Goal: Information Seeking & Learning: Learn about a topic

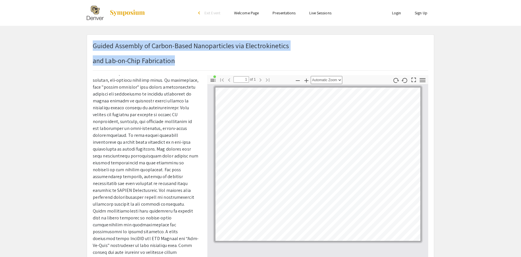
drag, startPoint x: 174, startPoint y: 62, endPoint x: 94, endPoint y: 47, distance: 81.7
click at [94, 47] on h1 "Guided Assembly of Carbon-Based Nanoparticles via Electrokinetics and Lab-on-Ch…" at bounding box center [191, 52] width 196 height 25
copy h1 "Guided Assembly of Carbon-Based Nanoparticles via Electrokinetics and Lab-on-Ch…"
drag, startPoint x: 146, startPoint y: 58, endPoint x: 129, endPoint y: 60, distance: 17.6
click at [147, 58] on p "and Lab-on-Chip Fabrication" at bounding box center [191, 60] width 196 height 10
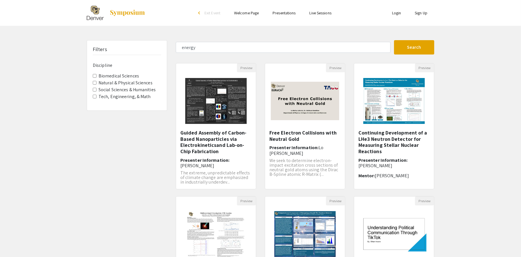
click at [136, 98] on label "Tech, Engineering, & Math" at bounding box center [124, 96] width 52 height 7
click at [96, 98] on Math "Tech, Engineering, & Math" at bounding box center [95, 97] width 4 height 4
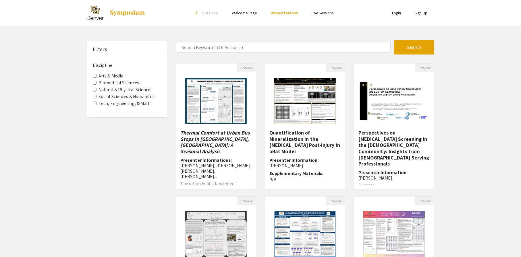
click at [138, 105] on label "Tech, Engineering, & Math" at bounding box center [124, 103] width 52 height 7
click at [96, 105] on Math "Tech, Engineering, & Math" at bounding box center [95, 104] width 4 height 4
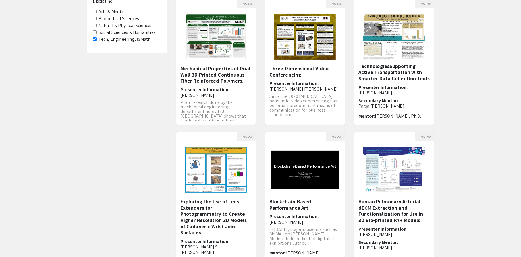
scroll to position [123, 0]
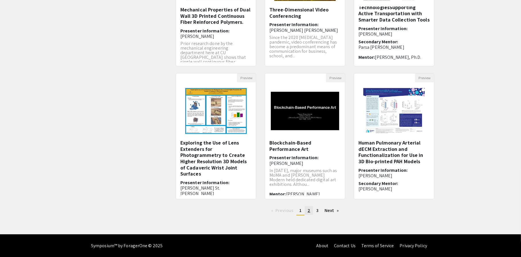
click at [311, 213] on link "page 2" at bounding box center [309, 210] width 8 height 9
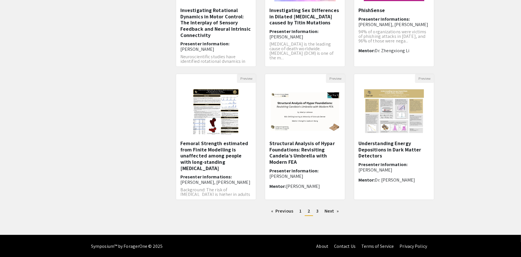
scroll to position [123, 0]
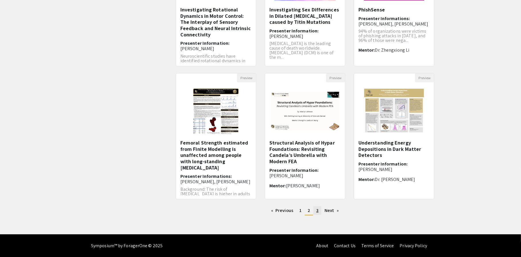
click at [317, 210] on span "3" at bounding box center [317, 211] width 2 height 6
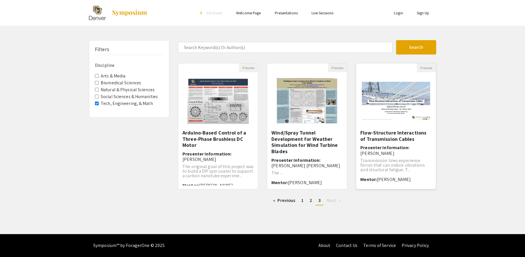
click at [400, 152] on h6 "Presenter Information: Gabriel Elftman-Hanson" at bounding box center [396, 150] width 71 height 11
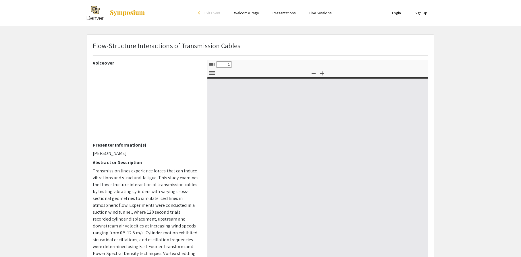
select select "custom"
type input "0"
select select "custom"
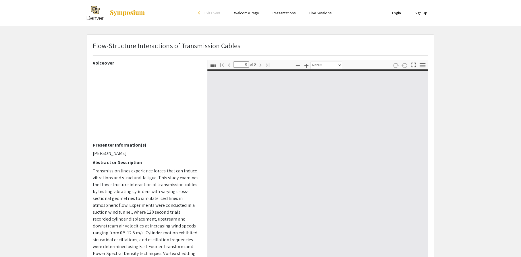
type input "1"
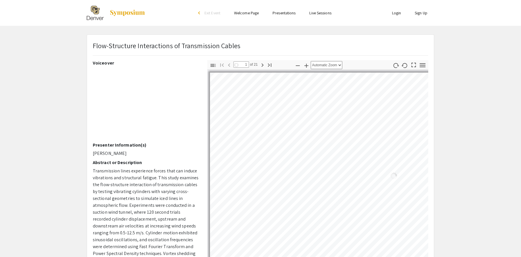
select select "auto"
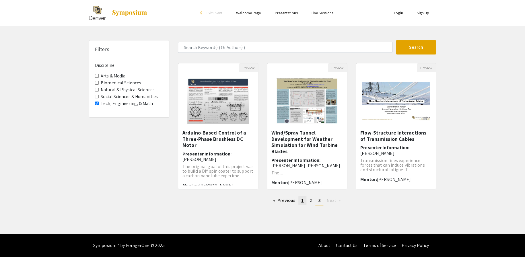
click at [303, 203] on span "1" at bounding box center [302, 201] width 2 height 6
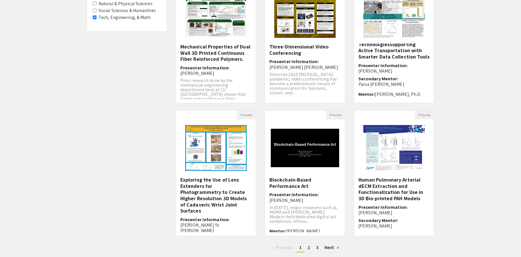
scroll to position [29, 0]
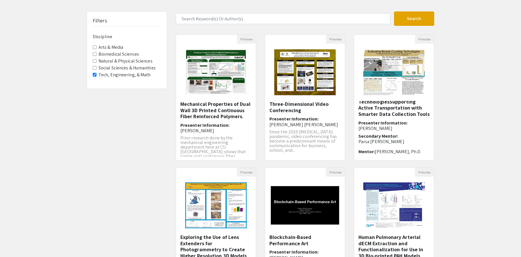
click at [113, 61] on label "Natural & Physical Sciences" at bounding box center [125, 61] width 54 height 7
click at [96, 61] on Sciences "Natural & Physical Sciences" at bounding box center [95, 61] width 4 height 4
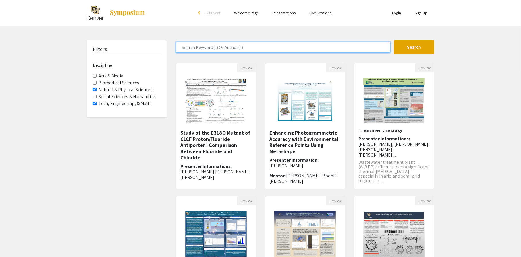
click at [232, 46] on input "Search Keyword(s) Or Author(s)" at bounding box center [283, 47] width 215 height 11
type input "guided assembly"
click at [394, 40] on button "Search" at bounding box center [414, 47] width 40 height 14
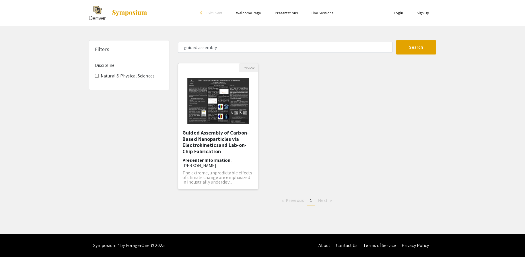
click at [210, 141] on h5 "Guided Assembly of Carbon-Based Nanoparticles via Electrokineticsand Lab-on-Chi…" at bounding box center [218, 142] width 71 height 25
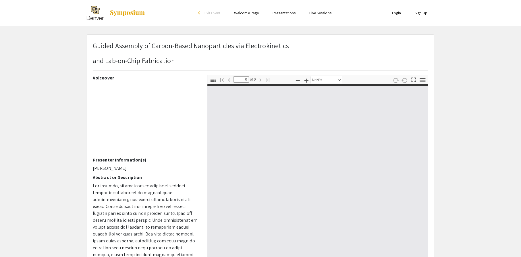
select select "auto"
type input "1"
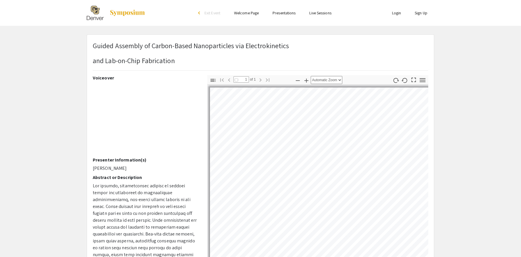
select select "auto"
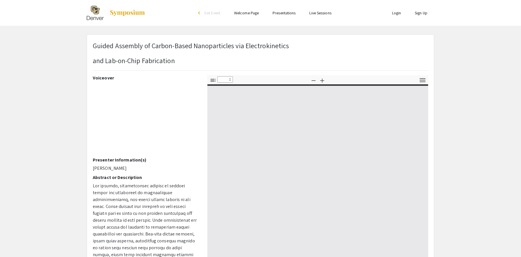
type input "0"
select select "custom"
type input "1"
select select "auto"
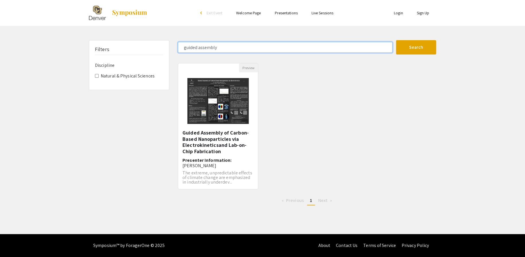
drag, startPoint x: 218, startPoint y: 47, endPoint x: 129, endPoint y: 40, distance: 89.3
click at [129, 40] on div "Filters Discipline Natural & Physical Sciences guided assembly Search 1 Results…" at bounding box center [263, 125] width 356 height 170
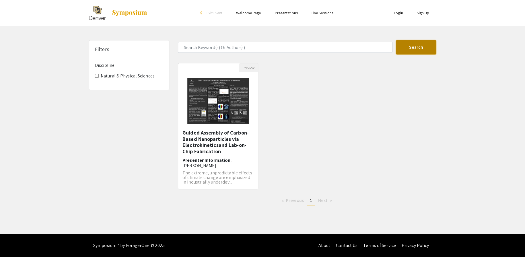
click at [430, 51] on button "Search" at bounding box center [416, 47] width 40 height 14
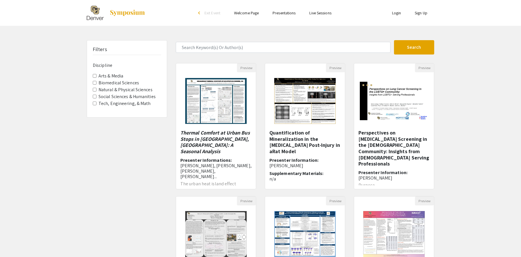
click at [132, 88] on label "Natural & Physical Sciences" at bounding box center [125, 89] width 54 height 7
click at [96, 88] on Sciences "Natural & Physical Sciences" at bounding box center [95, 90] width 4 height 4
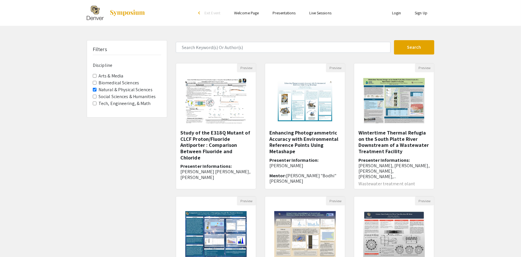
click at [135, 103] on label "Tech, Engineering, & Math" at bounding box center [124, 103] width 52 height 7
click at [96, 103] on Math "Tech, Engineering, & Math" at bounding box center [95, 104] width 4 height 4
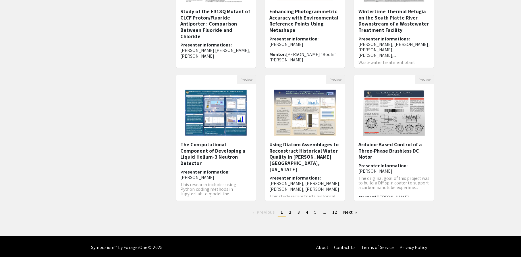
scroll to position [123, 0]
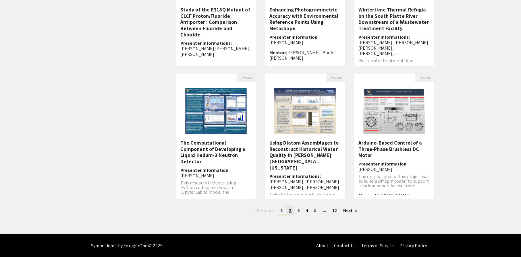
click at [291, 212] on span "2" at bounding box center [290, 211] width 3 height 6
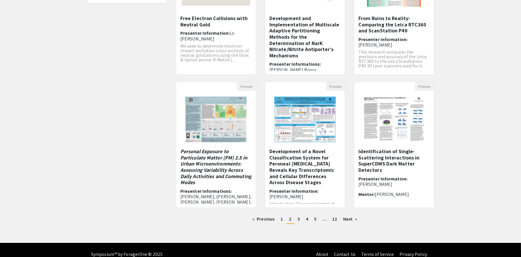
scroll to position [115, 0]
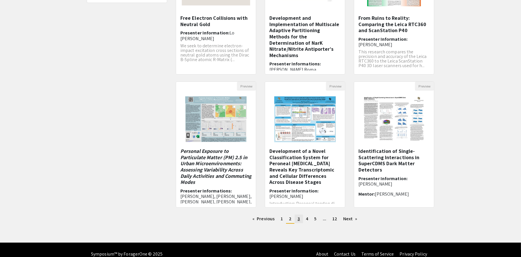
click at [297, 221] on link "page 3" at bounding box center [299, 219] width 8 height 9
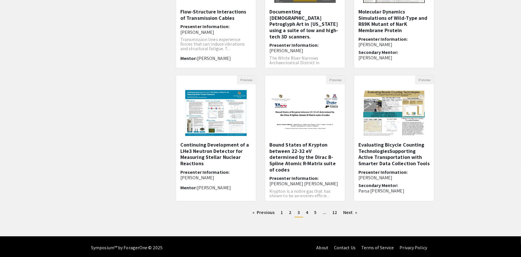
scroll to position [123, 0]
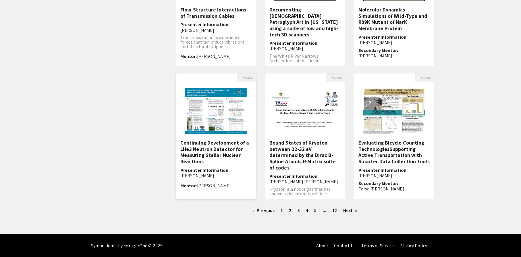
click at [250, 121] on img at bounding box center [215, 110] width 73 height 57
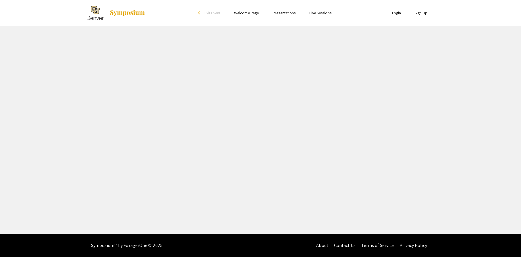
select select "custom"
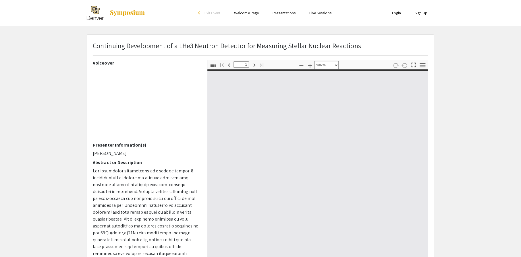
type input "0"
select select "auto"
type input "1"
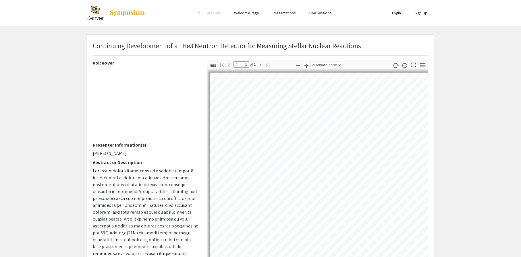
select select "auto"
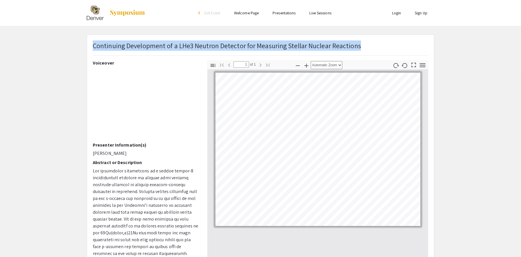
drag, startPoint x: 363, startPoint y: 49, endPoint x: 93, endPoint y: 48, distance: 269.9
click at [93, 48] on div "Continuing Development of a LHe3 Neutron Detector for Measuring Stellar Nuclear…" at bounding box center [260, 50] width 344 height 20
copy span "Continuing Development of a LHe3 Neutron Detector for Measuring Stellar Nuclear…"
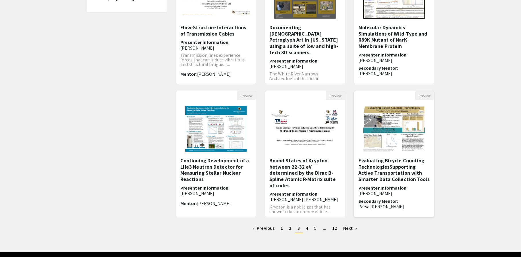
scroll to position [115, 0]
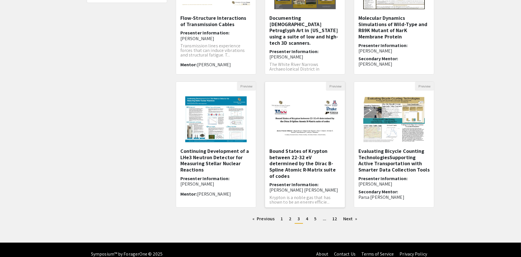
click at [320, 151] on h5 "Bound States of Krypton between 22-32 eV determined by the Dirac B-Spline Atomi…" at bounding box center [304, 163] width 71 height 31
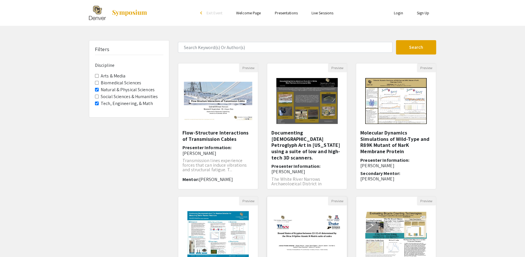
select select "custom"
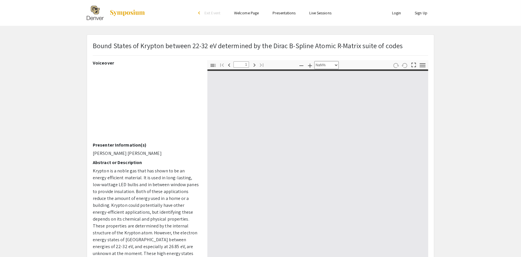
type input "0"
select select "custom"
type input "1"
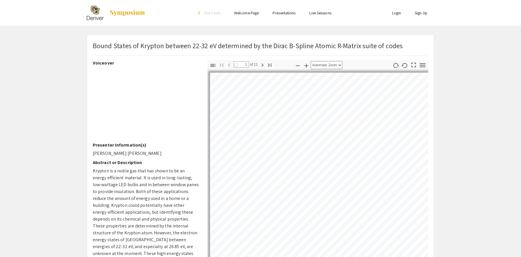
select select "auto"
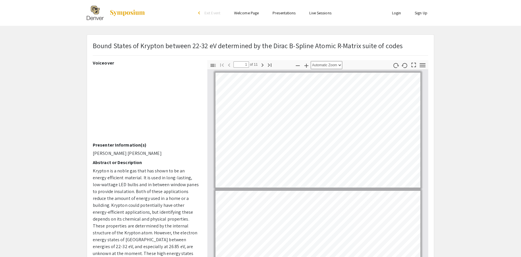
scroll to position [2, 0]
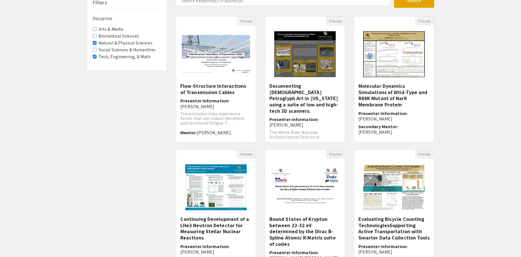
scroll to position [123, 0]
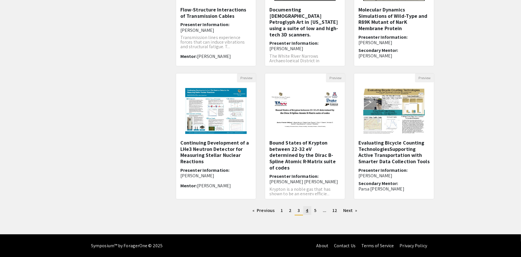
click at [309, 212] on link "page 4" at bounding box center [307, 210] width 8 height 9
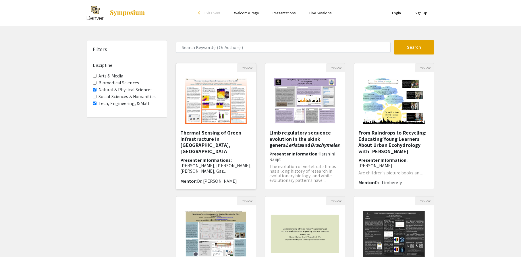
click at [219, 163] on span "Casey Jenson, Gabriela Guerrero-Teran, Lauren Kuraganti, Gar..." at bounding box center [215, 168] width 71 height 11
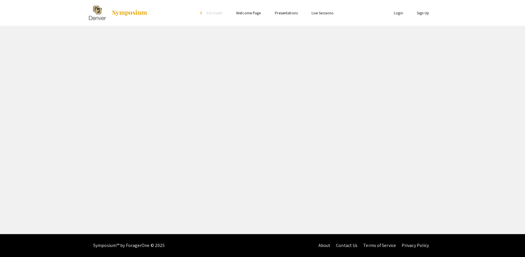
select select "custom"
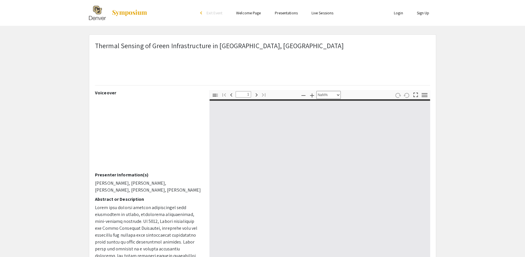
type input "0"
select select "auto"
type input "1"
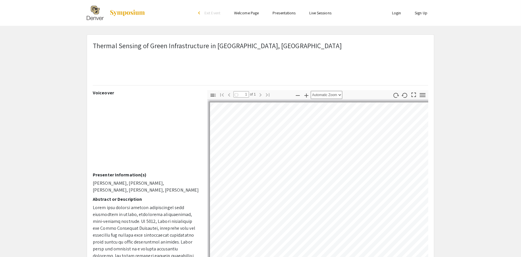
select select "auto"
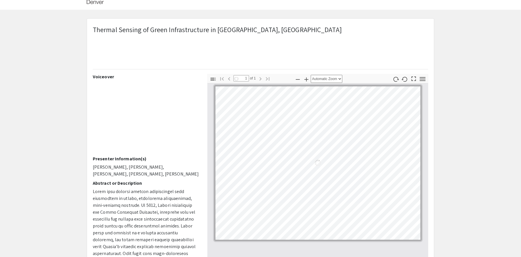
scroll to position [86, 0]
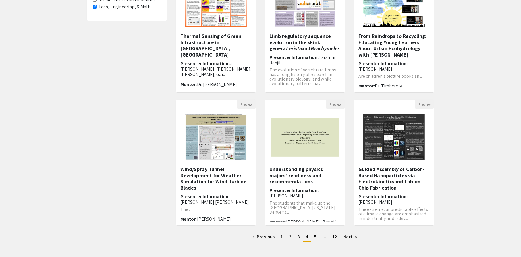
scroll to position [115, 0]
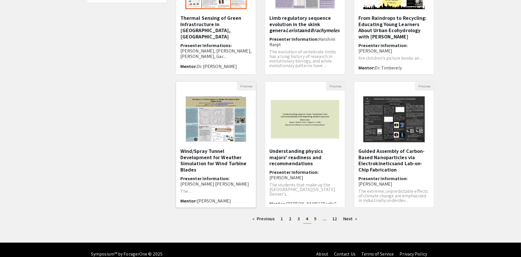
click at [225, 158] on h5 "Wind/Spray Tunnel Development for Weather Simulation for Wind Turbine Blades" at bounding box center [215, 160] width 71 height 25
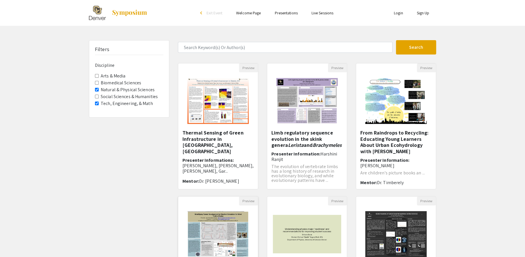
select select "custom"
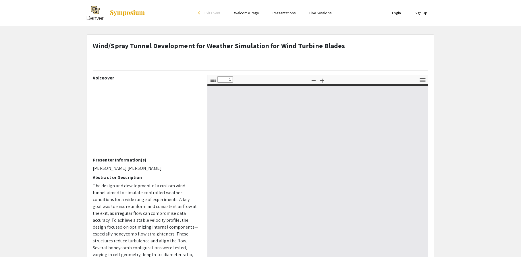
type input "0"
select select "custom"
type input "1"
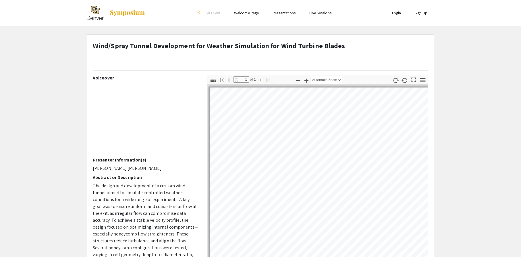
select select "auto"
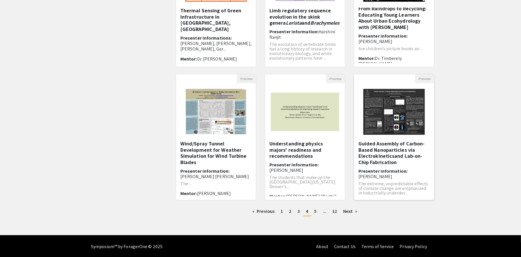
scroll to position [123, 0]
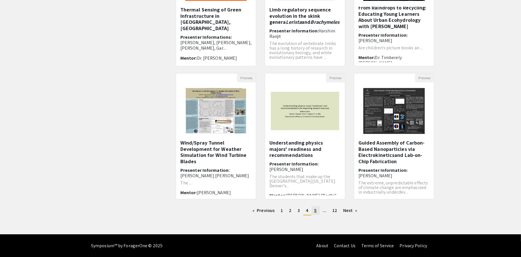
click at [313, 209] on link "page 5" at bounding box center [316, 210] width 8 height 9
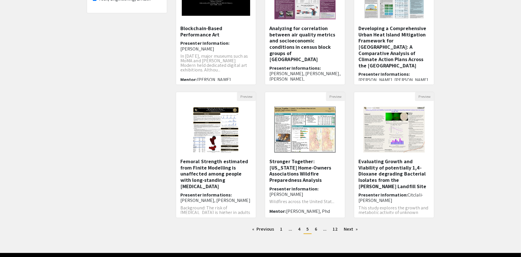
scroll to position [115, 0]
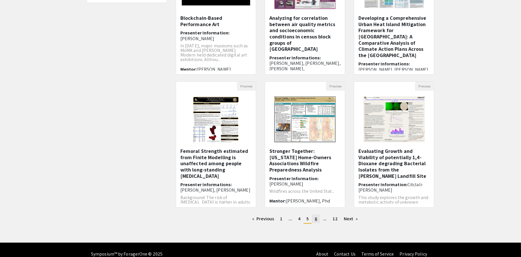
click at [316, 219] on span "6" at bounding box center [316, 219] width 2 height 6
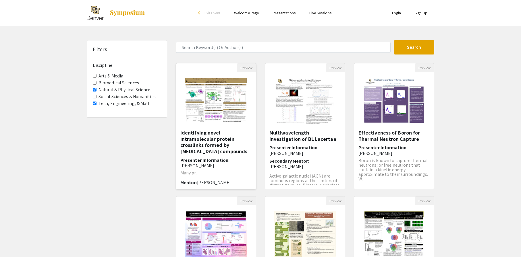
click at [229, 147] on h5 "Identifying novel intramolecular protein crosslinks formed by oxidative stress …" at bounding box center [215, 142] width 71 height 25
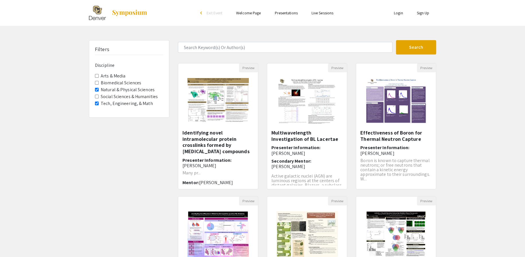
select select "custom"
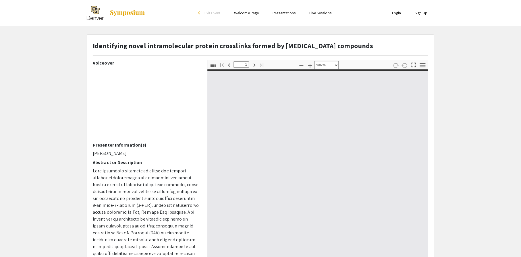
type input "0"
select select "custom"
type input "1"
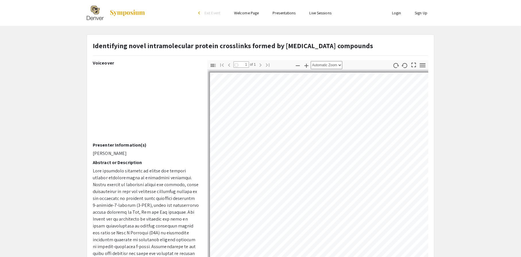
select select "auto"
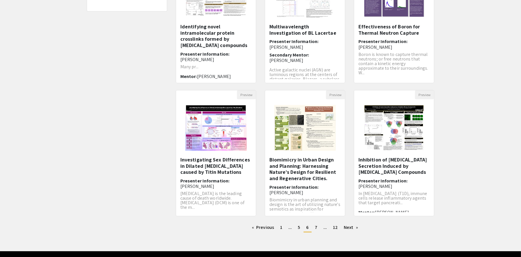
scroll to position [123, 0]
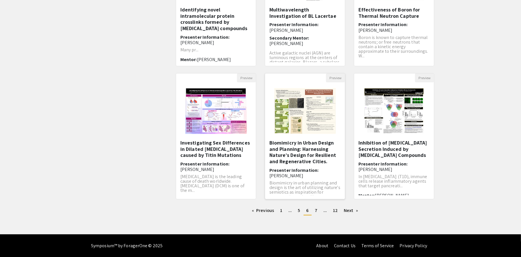
click at [315, 166] on div "Biomimicry in Urban Design and Planning: Harnessing Nature’s Design for Resilie…" at bounding box center [304, 168] width 71 height 56
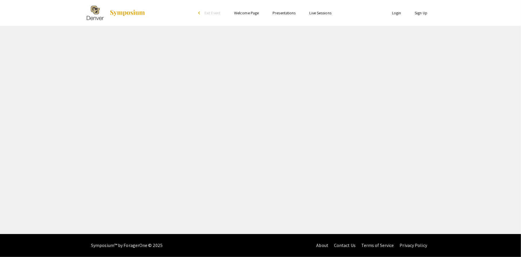
select select "custom"
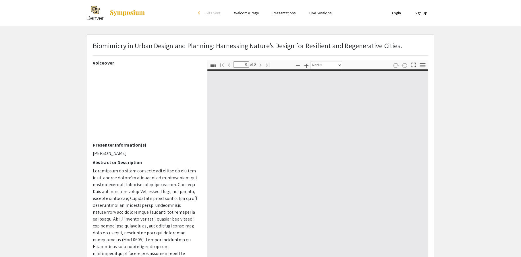
type input "1"
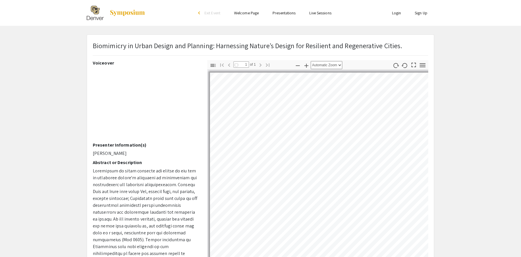
select select "auto"
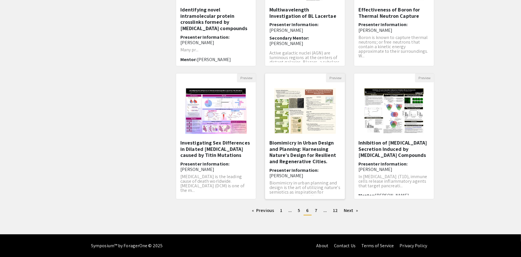
scroll to position [16, 0]
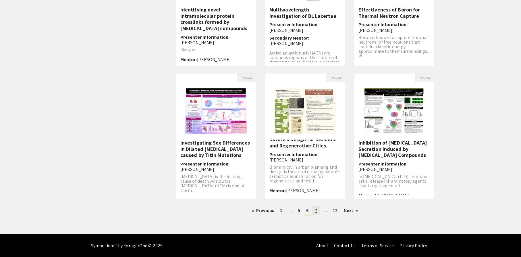
click at [318, 210] on link "page 7" at bounding box center [316, 210] width 8 height 9
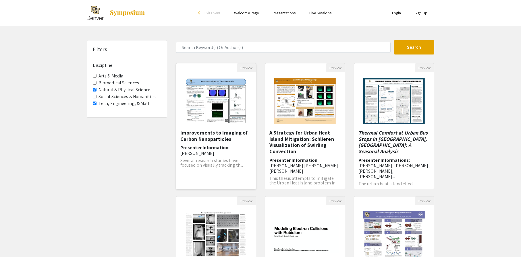
click at [203, 142] on div "Improvements to Imaging of Carbon Nanoparticles Presenter Information: Kate Tuc…" at bounding box center [215, 158] width 71 height 56
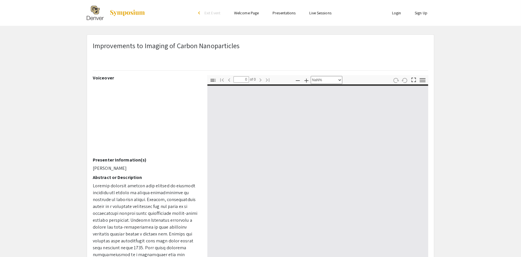
select select "auto"
type input "1"
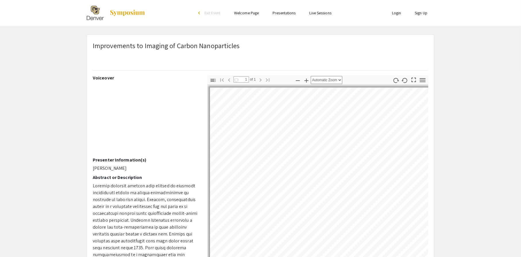
select select "auto"
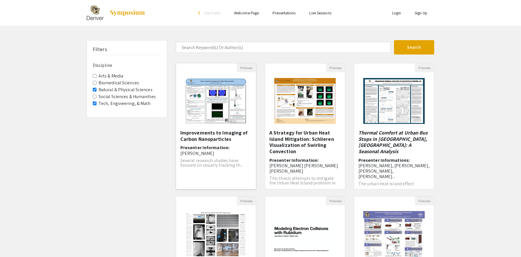
click at [193, 132] on h5 "Improvements to Imaging of Carbon Nanoparticles" at bounding box center [215, 136] width 71 height 12
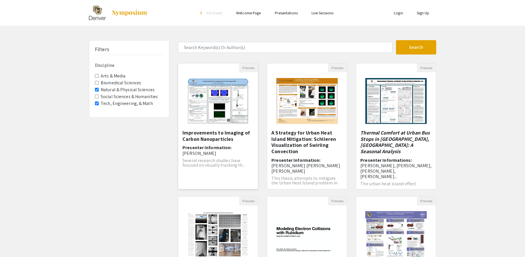
select select "custom"
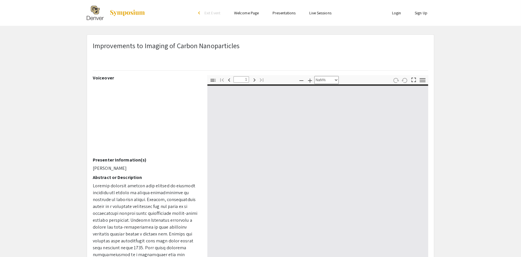
type input "0"
select select "custom"
type input "1"
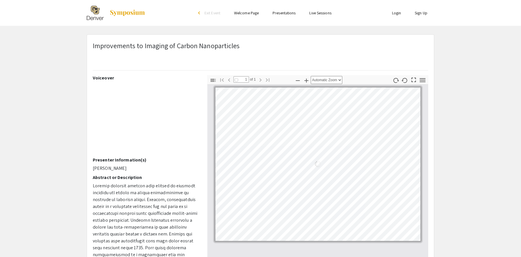
select select "auto"
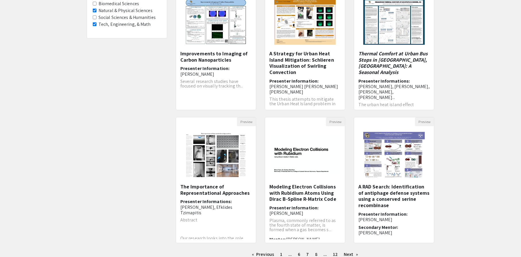
scroll to position [86, 0]
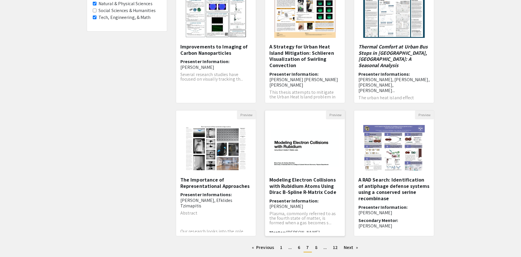
click at [330, 159] on img "Open Presentation <p>Modeling Electron Collisions with Rubidium Atoms Using Dir…" at bounding box center [305, 148] width 80 height 50
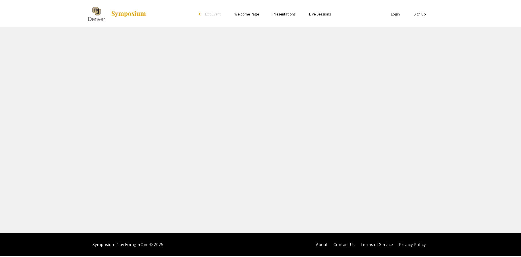
select select "custom"
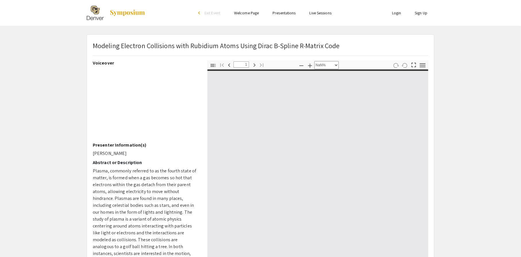
type input "0"
select select "custom"
type input "1"
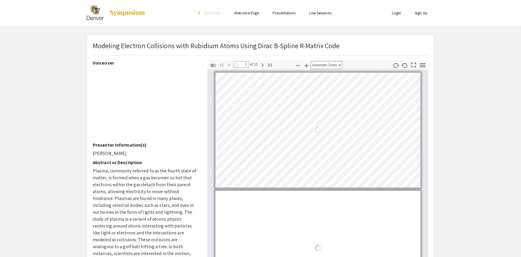
select select "auto"
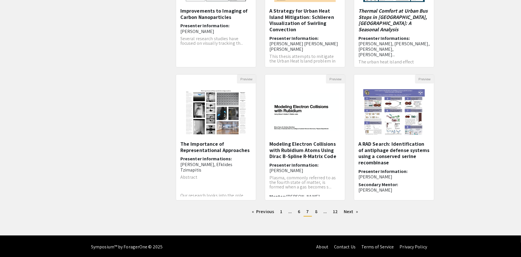
scroll to position [123, 0]
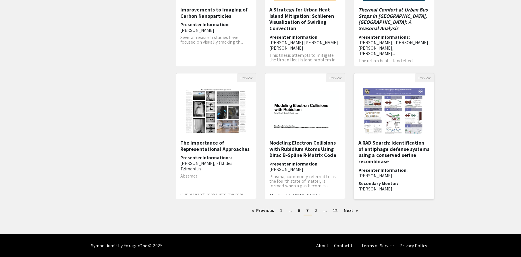
click at [398, 158] on h5 "A RAD Search: Identification of antiphage defense systems using a conserved ser…" at bounding box center [393, 152] width 71 height 25
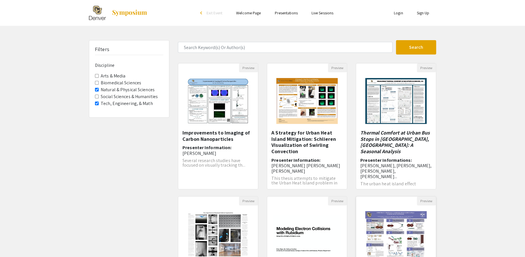
select select "custom"
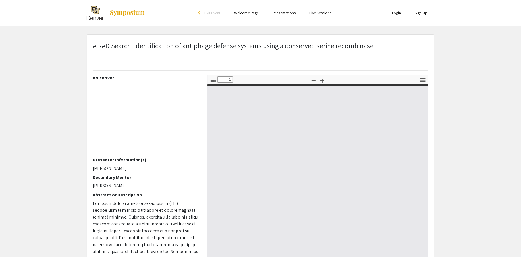
type input "0"
select select "custom"
type input "1"
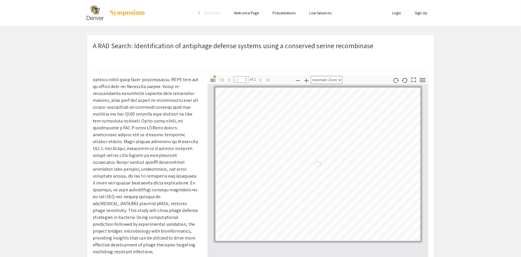
click at [414, 84] on div "Hand Tool Text Selection Tool Presentation Mode Open Print Download Current Vie…" at bounding box center [409, 80] width 36 height 10
click at [415, 84] on pdf-presentation-mode "Presentation Mode" at bounding box center [413, 79] width 9 height 9
click at [415, 82] on icon "button" at bounding box center [414, 80] width 8 height 8
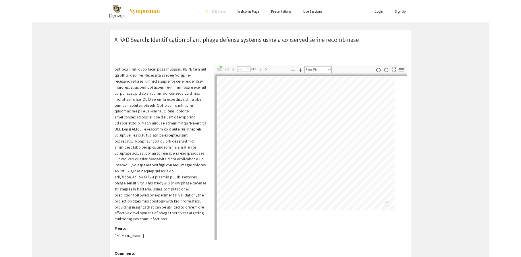
scroll to position [295, 0]
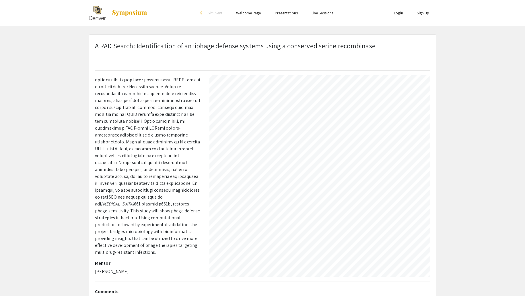
select select "auto"
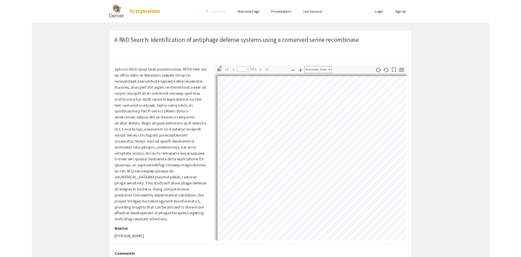
scroll to position [0, 0]
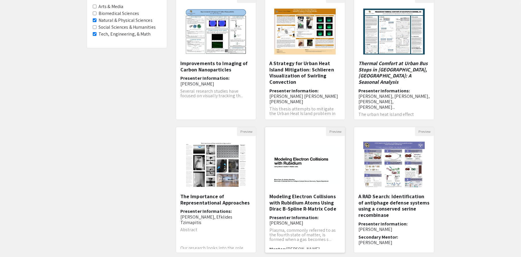
scroll to position [123, 0]
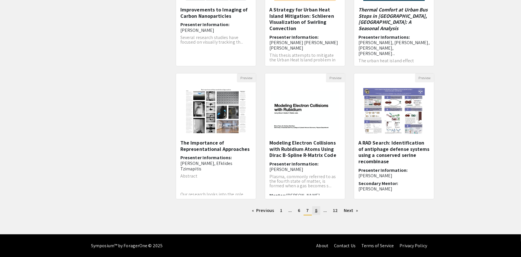
click at [317, 210] on span "8" at bounding box center [316, 211] width 2 height 6
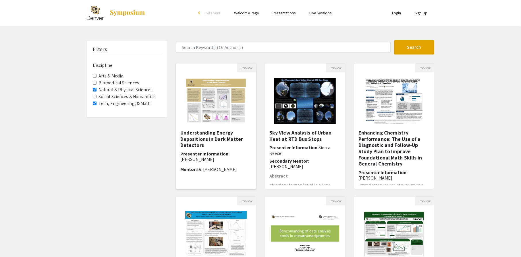
click at [236, 136] on h5 "Understanding Energy Depositions in Dark Matter Detectors" at bounding box center [215, 139] width 71 height 19
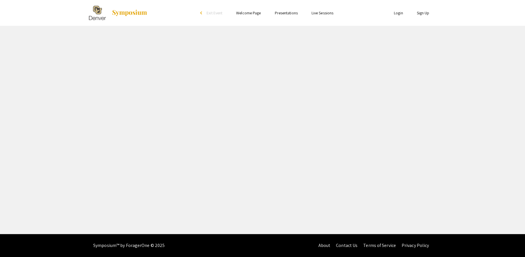
select select "custom"
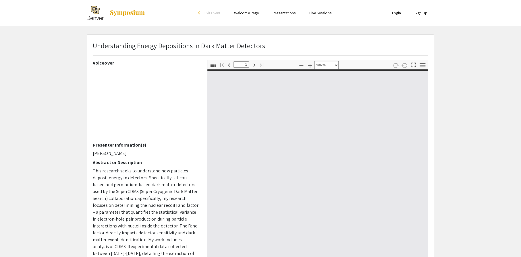
type input "0"
select select "custom"
type input "1"
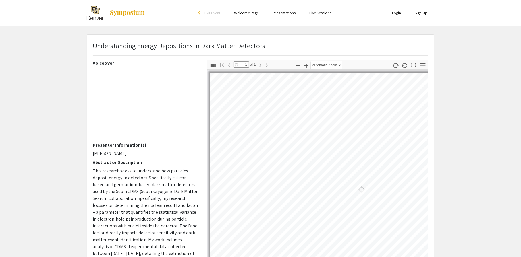
select select "auto"
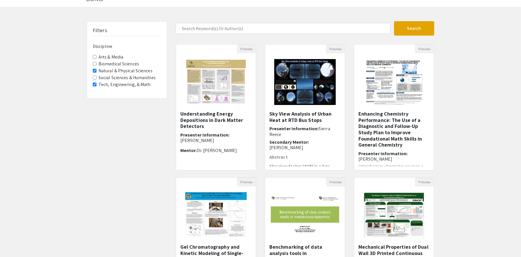
scroll to position [29, 0]
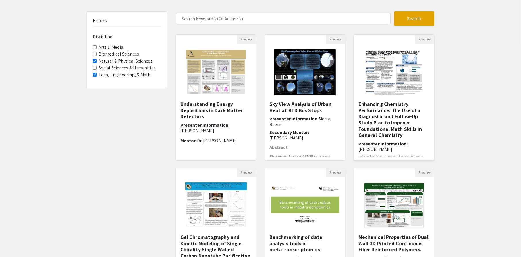
click at [380, 117] on h5 "Enhancing Chemistry Performance: The Use of a Diagnostic and Follow-Up Study Pl…" at bounding box center [393, 119] width 71 height 37
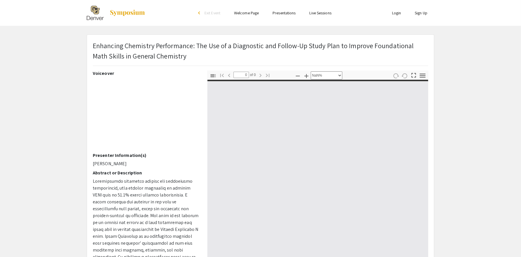
select select "auto"
type input "1"
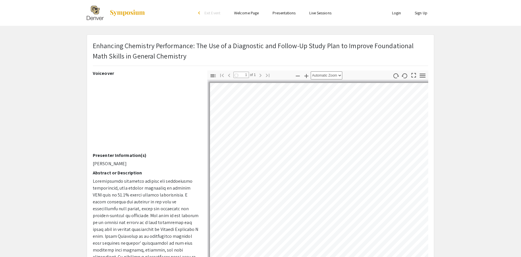
select select "auto"
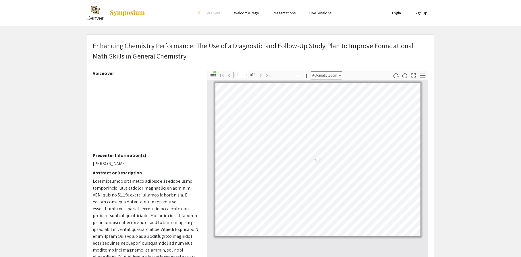
click at [267, 119] on div "Loading…" at bounding box center [317, 160] width 205 height 154
drag, startPoint x: 176, startPoint y: 57, endPoint x: 91, endPoint y: 42, distance: 86.9
click at [91, 42] on div "Enhancing Chemistry Performance: The Use of a Diagnostic and Follow-Up Study Pl…" at bounding box center [260, 55] width 344 height 30
click at [89, 45] on div "Enhancing Chemistry Performance: The Use of a Diagnostic and Follow-Up Study Pl…" at bounding box center [260, 55] width 344 height 30
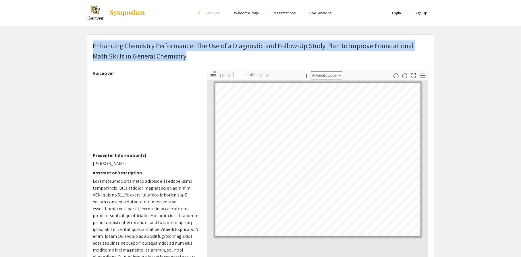
click at [94, 45] on div "Enhancing Chemistry Performance: The Use of a Diagnostic and Follow-Up Study Pl…" at bounding box center [260, 55] width 344 height 30
copy p "Enhancing Chemistry Performance: The Use of a Diagnostic and Follow-Up Study Pl…"
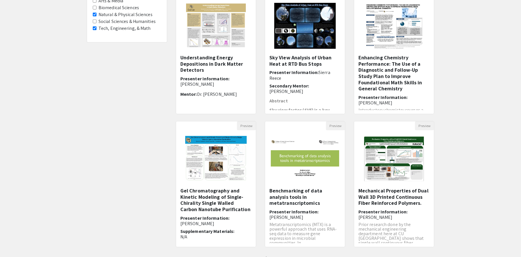
scroll to position [115, 0]
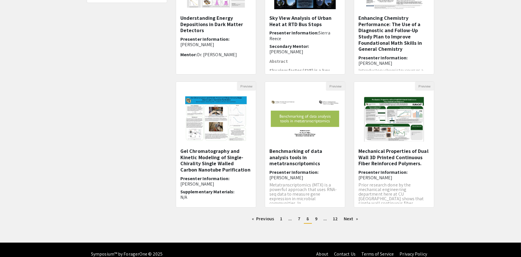
click at [312, 170] on h6 "Presenter Information: Analuisa Larson" at bounding box center [304, 175] width 71 height 11
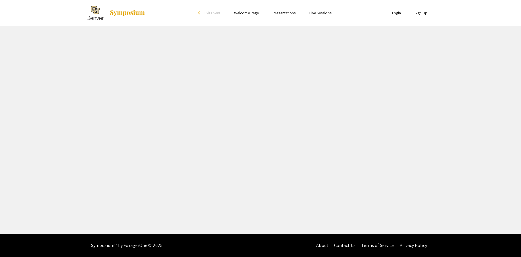
select select "custom"
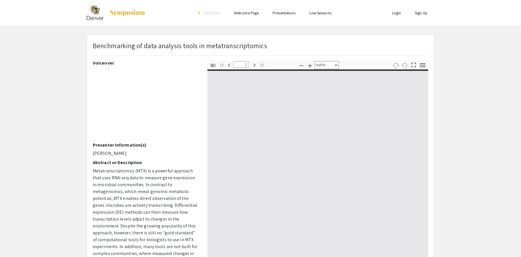
type input "0"
select select "auto"
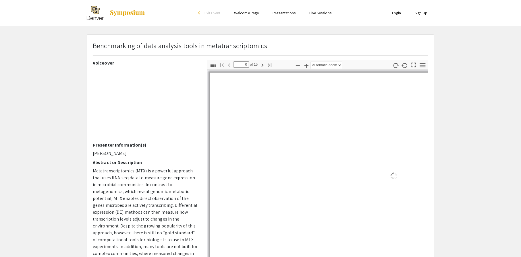
type input "1"
select select "auto"
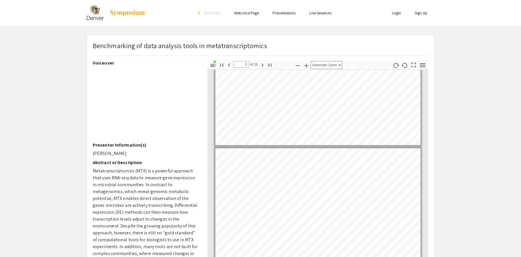
type input "1"
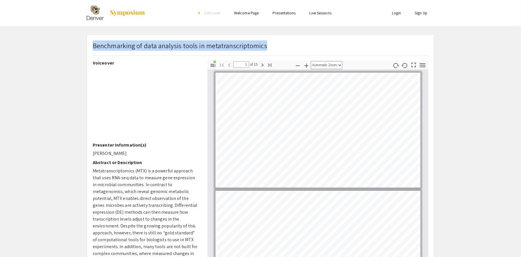
click at [93, 47] on div "Benchmarking of data analysis tools in metatranscriptomics" at bounding box center [260, 50] width 344 height 20
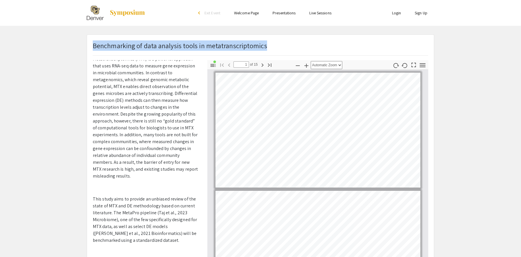
scroll to position [115, 0]
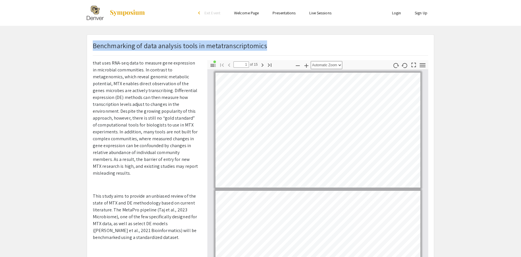
copy p "Benchmarking of data analysis tools in metatranscriptomics"
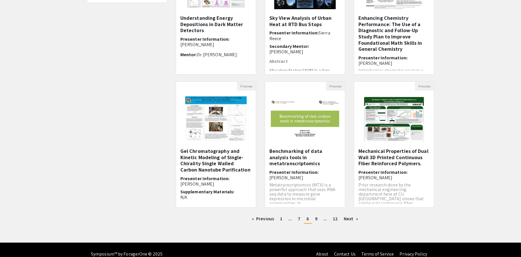
scroll to position [123, 0]
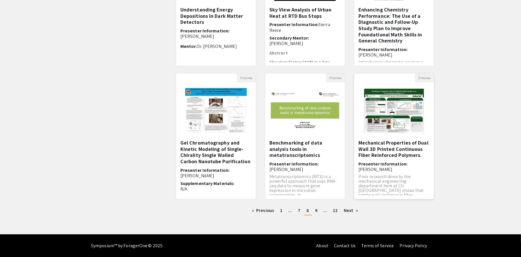
click at [418, 136] on img "Open Presentation <p>Mechanical Properties of Dual Wall 3D Printed Continuous F…" at bounding box center [393, 110] width 71 height 57
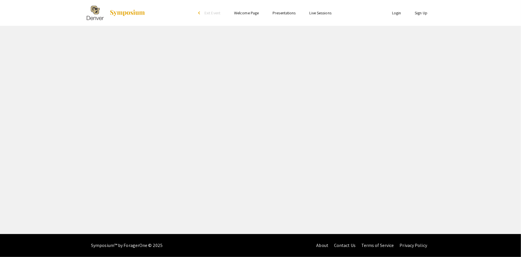
select select "custom"
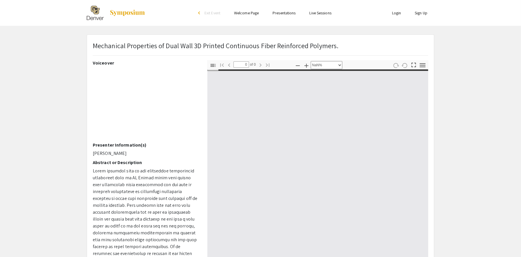
type input "1"
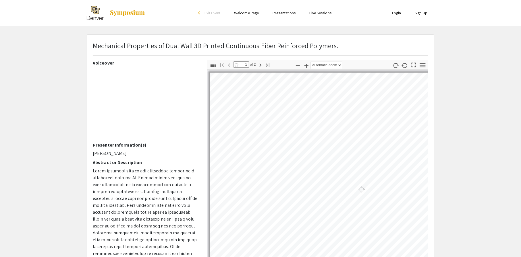
select select "auto"
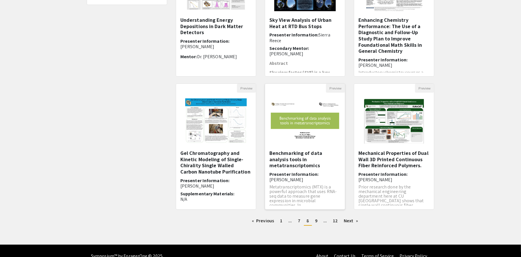
scroll to position [115, 0]
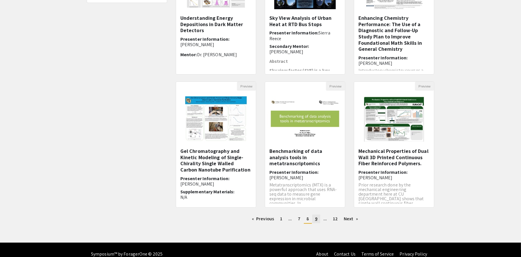
click at [315, 220] on span "9" at bounding box center [316, 219] width 2 height 6
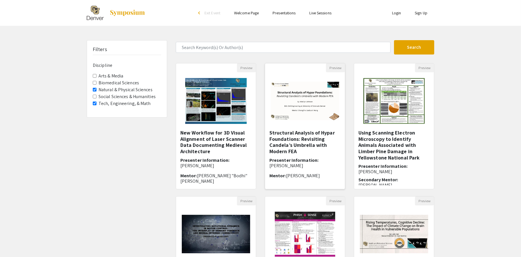
click at [294, 143] on h5 "Structural Analysis of Hypar Foundations: Revisiting Candela’s Umbrella with Mo…" at bounding box center [304, 142] width 71 height 25
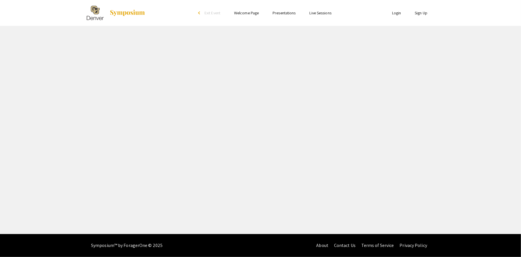
select select "custom"
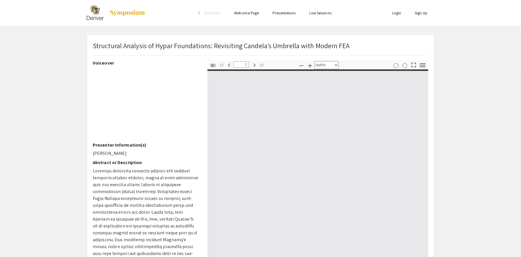
type input "0"
select select "custom"
type input "1"
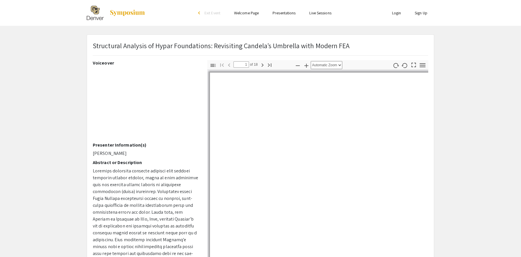
select select "auto"
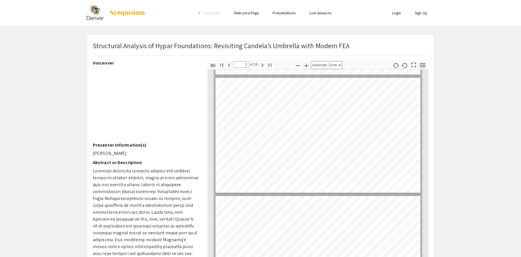
type input "2"
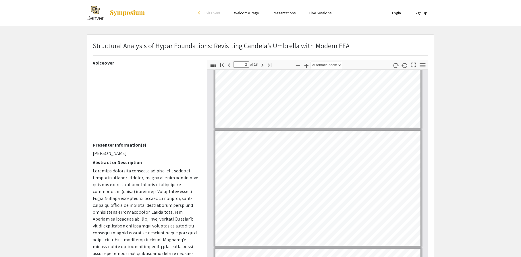
scroll to position [30, 0]
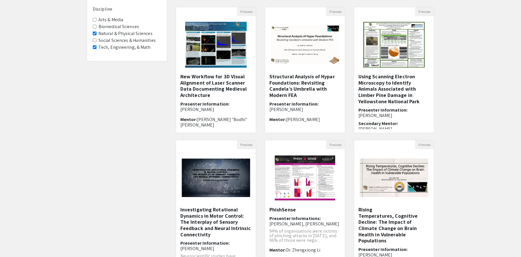
scroll to position [57, 0]
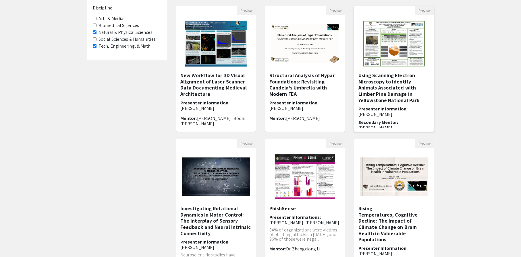
click at [402, 92] on h5 "Using Scanning Electron Microscopy to Identify Animals Associated with Limber P…" at bounding box center [393, 87] width 71 height 31
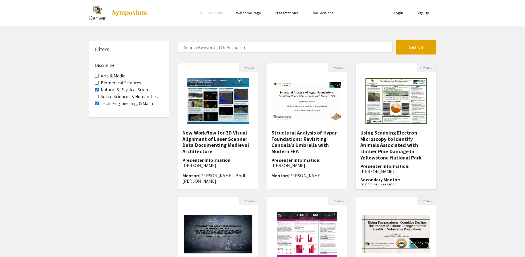
select select "custom"
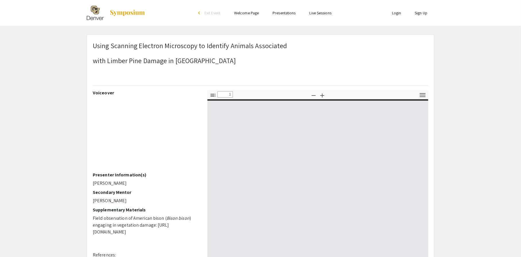
type input "0"
select select "auto"
type input "1"
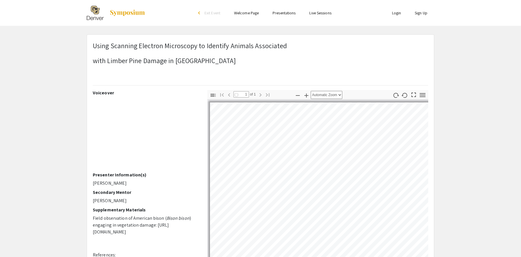
select select "auto"
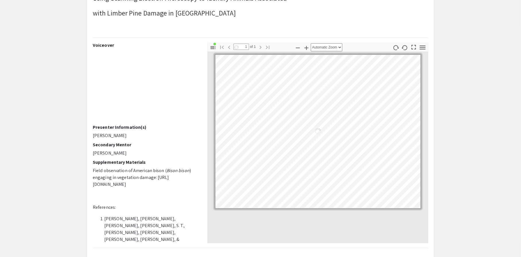
scroll to position [29, 0]
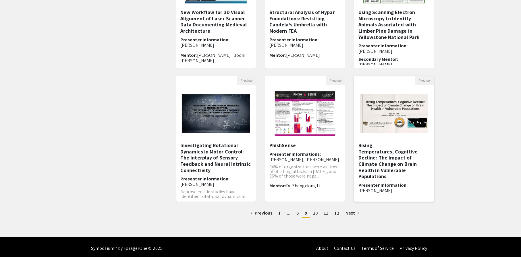
scroll to position [123, 0]
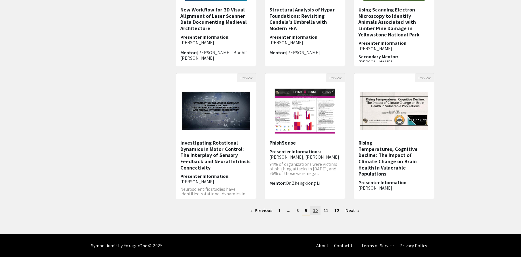
click at [314, 212] on span "10" at bounding box center [315, 211] width 5 height 6
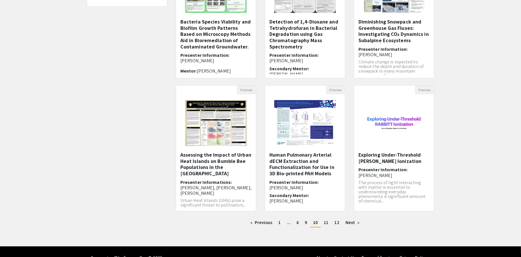
scroll to position [115, 0]
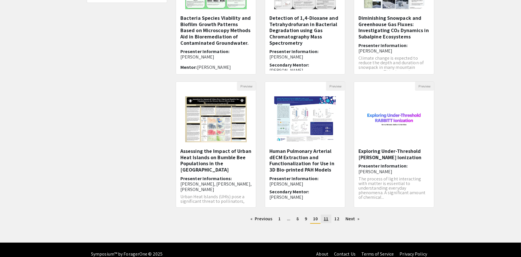
click at [324, 219] on span "11" at bounding box center [326, 219] width 5 height 6
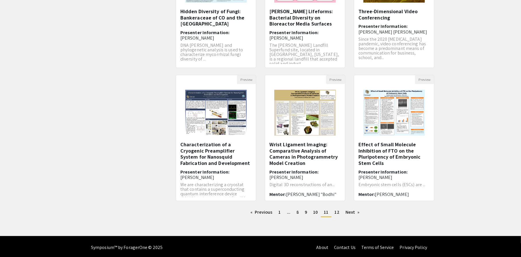
scroll to position [123, 0]
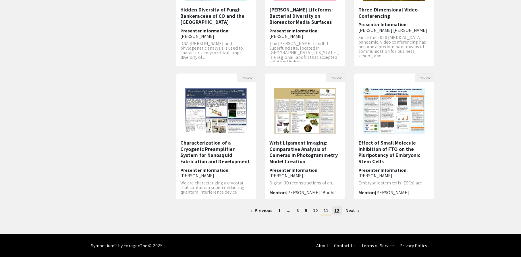
click at [339, 209] on span "12" at bounding box center [337, 211] width 5 height 6
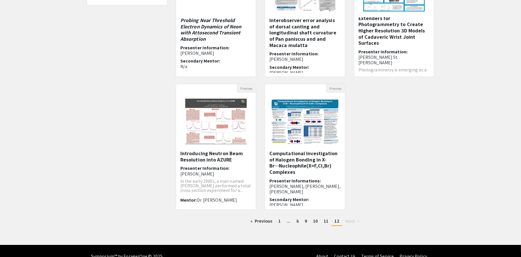
scroll to position [123, 0]
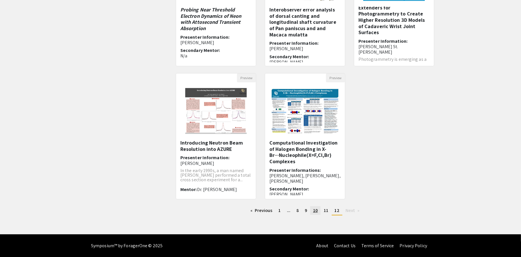
click at [320, 212] on link "page 10" at bounding box center [315, 210] width 10 height 9
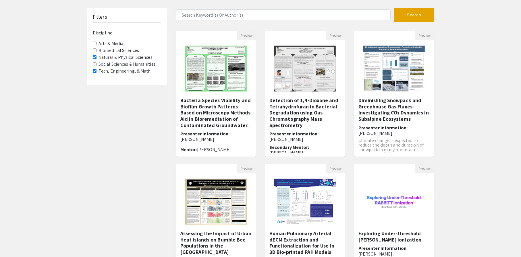
scroll to position [86, 0]
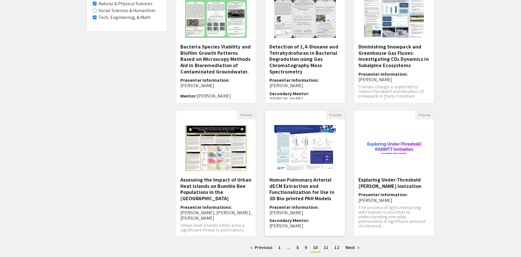
click at [305, 181] on h5 "Human Pulmonary Arterial dECM Extraction and Functionalization for Use in 3D Bi…" at bounding box center [304, 189] width 71 height 25
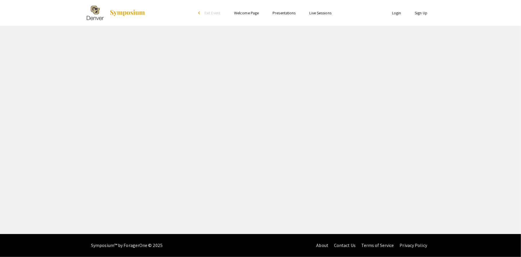
select select "custom"
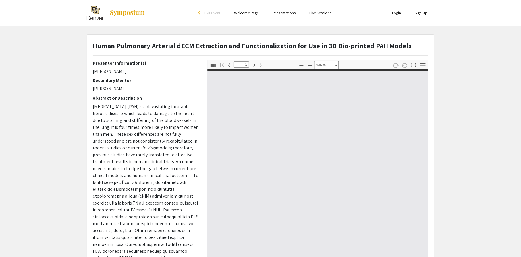
type input "0"
select select "custom"
type input "1"
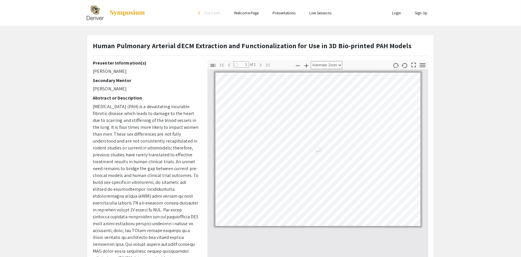
click at [274, 99] on div "Loading…" at bounding box center [317, 150] width 205 height 154
click at [331, 65] on select "Automatic Zoom Actual Size Page Fit Page Width 50% 100% 125% 150% 200% 300% 400…" at bounding box center [327, 65] width 32 height 8
click at [308, 63] on icon "button" at bounding box center [306, 65] width 7 height 7
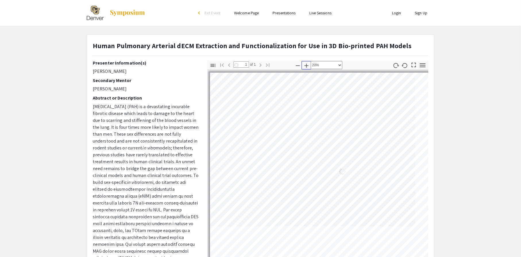
click at [308, 63] on icon "button" at bounding box center [306, 65] width 7 height 7
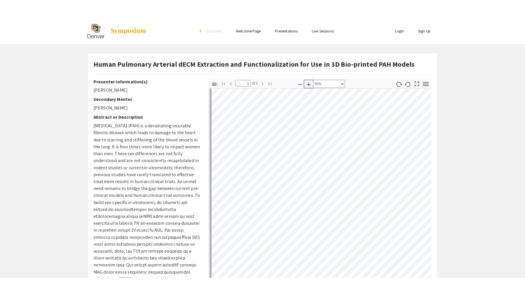
scroll to position [29, 0]
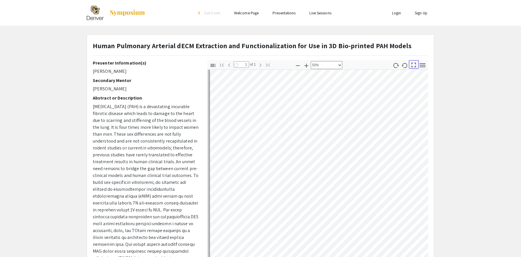
click at [415, 67] on icon "button" at bounding box center [413, 65] width 5 height 5
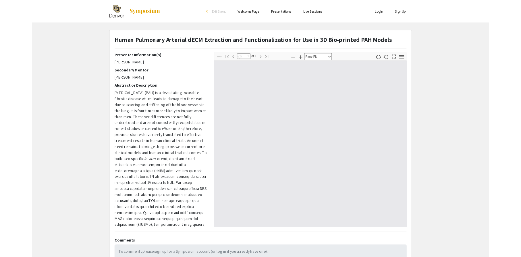
scroll to position [295, 0]
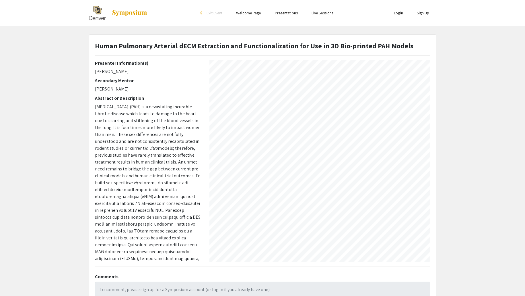
select select "0.5"
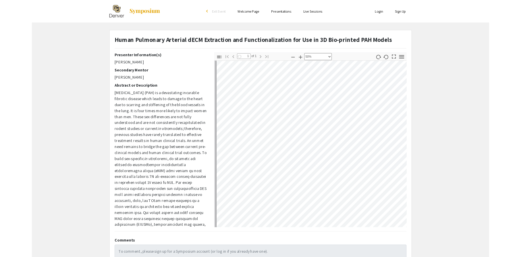
scroll to position [3, 2]
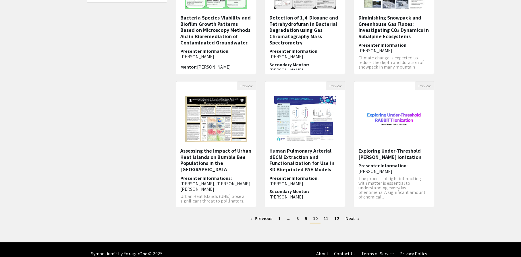
scroll to position [123, 0]
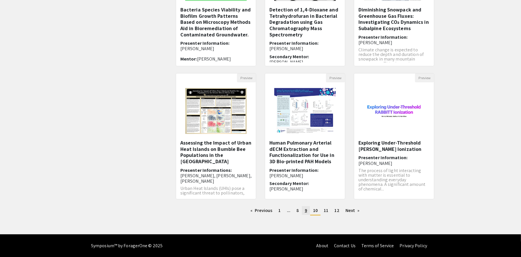
click at [305, 210] on span "9" at bounding box center [306, 211] width 2 height 6
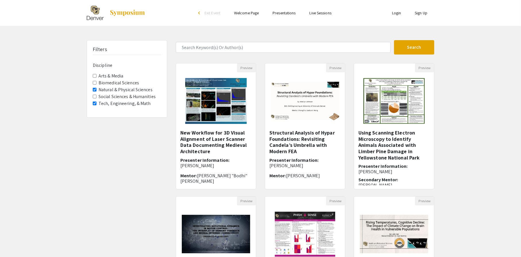
scroll to position [86, 0]
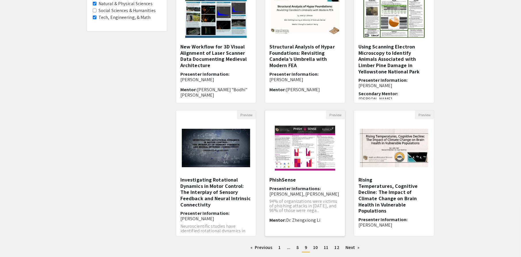
click at [327, 180] on h5 "PhishSense" at bounding box center [304, 180] width 71 height 6
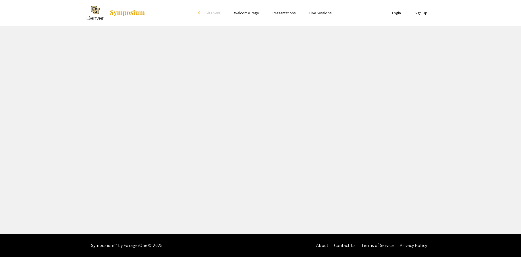
select select "custom"
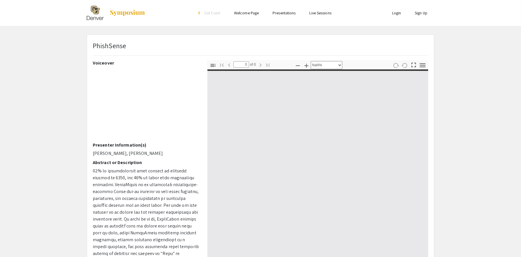
type input "1"
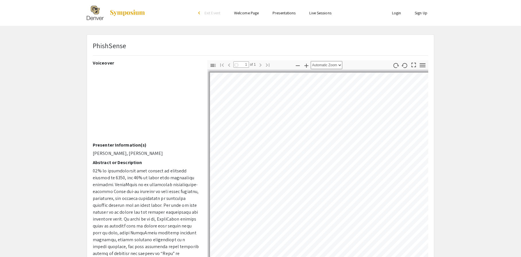
select select "auto"
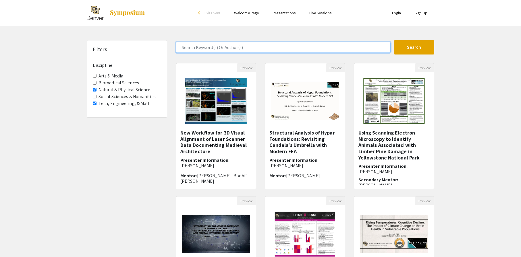
click at [210, 47] on input "Search Keyword(s) Or Author(s)" at bounding box center [283, 47] width 215 height 11
type input "liberal arts"
click at [394, 40] on button "Search" at bounding box center [414, 47] width 40 height 14
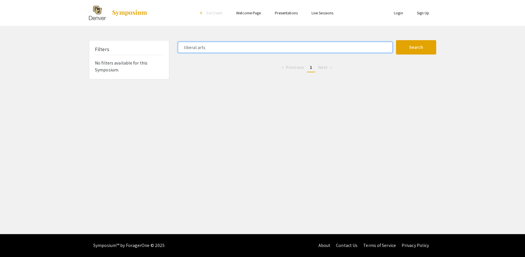
drag, startPoint x: 208, startPoint y: 47, endPoint x: 151, endPoint y: 46, distance: 56.6
click at [151, 46] on div "Filters No filters available for this Symposium. liberal arts Search 0 Results …" at bounding box center [263, 59] width 356 height 39
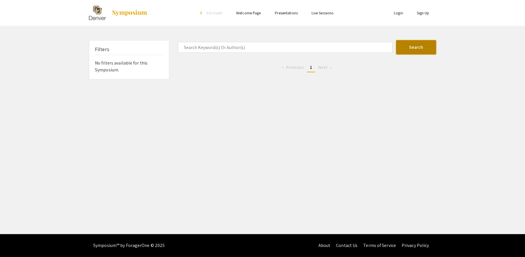
click at [414, 51] on button "Search" at bounding box center [416, 47] width 40 height 14
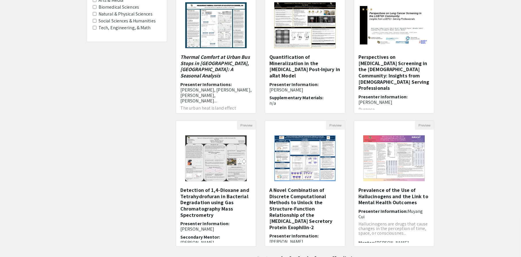
scroll to position [86, 0]
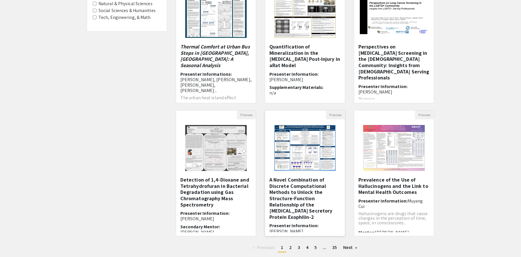
click at [333, 188] on h5 "A Novel Combination of Discrete Computational Methods to Unlock the Structure-F…" at bounding box center [304, 198] width 71 height 43
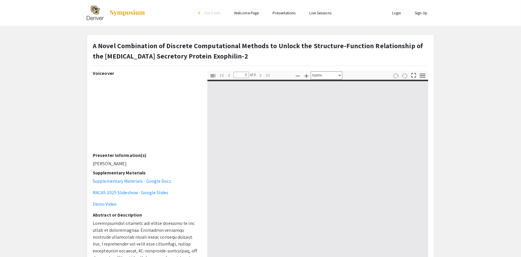
select select "auto"
type input "1"
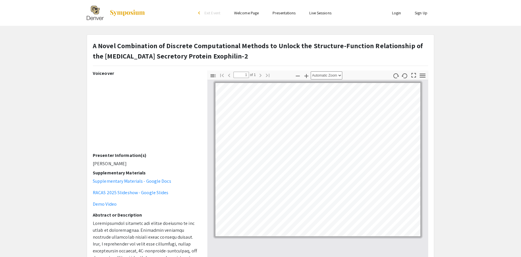
click at [229, 80] on div "Go to First Page Previous" at bounding box center [225, 75] width 16 height 10
click at [305, 74] on icon "button" at bounding box center [306, 76] width 7 height 7
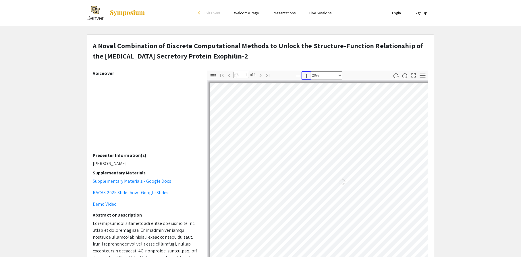
click at [305, 74] on icon "button" at bounding box center [306, 76] width 7 height 7
select select "custom"
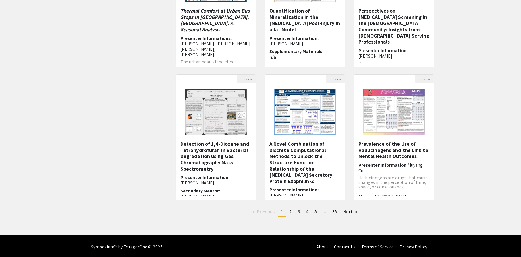
scroll to position [123, 0]
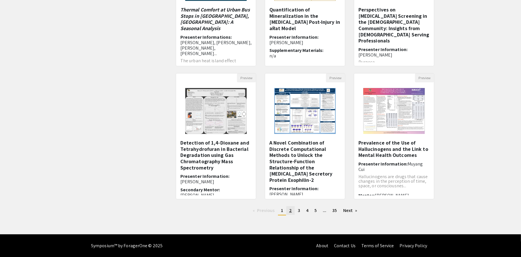
click at [291, 211] on span "2" at bounding box center [290, 211] width 3 height 6
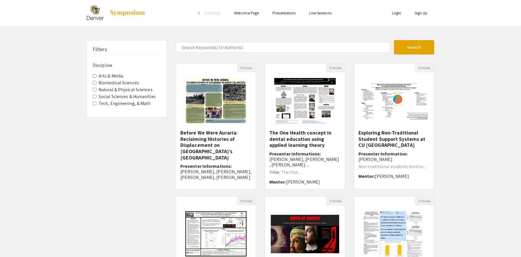
click at [117, 102] on label "Tech, Engineering, & Math" at bounding box center [124, 103] width 52 height 7
click at [96, 102] on Math "Tech, Engineering, & Math" at bounding box center [95, 104] width 4 height 4
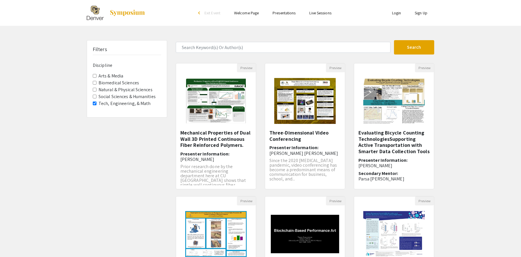
click at [118, 91] on label "Natural & Physical Sciences" at bounding box center [125, 89] width 54 height 7
click at [96, 91] on Sciences "Natural & Physical Sciences" at bounding box center [95, 90] width 4 height 4
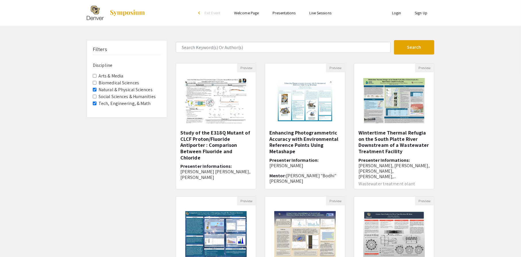
click at [129, 82] on label "Biomedical Sciences" at bounding box center [118, 83] width 40 height 7
click at [96, 82] on Sciences "Biomedical Sciences" at bounding box center [95, 83] width 4 height 4
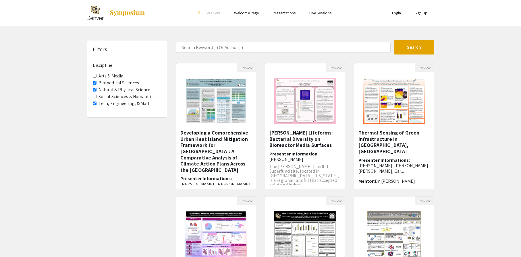
click at [112, 90] on label "Natural & Physical Sciences" at bounding box center [125, 89] width 54 height 7
click at [96, 90] on Sciences "Natural & Physical Sciences" at bounding box center [95, 90] width 4 height 4
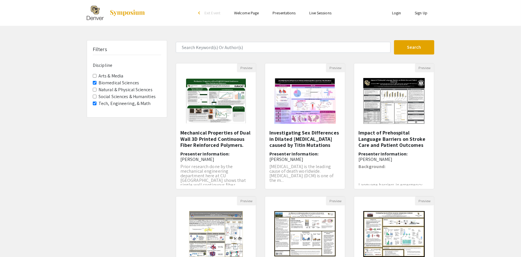
click at [118, 102] on label "Tech, Engineering, & Math" at bounding box center [124, 103] width 52 height 7
click at [96, 102] on Math "Tech, Engineering, & Math" at bounding box center [95, 104] width 4 height 4
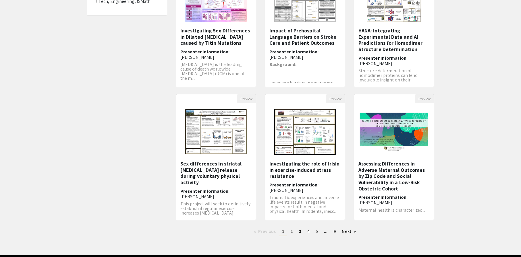
scroll to position [115, 0]
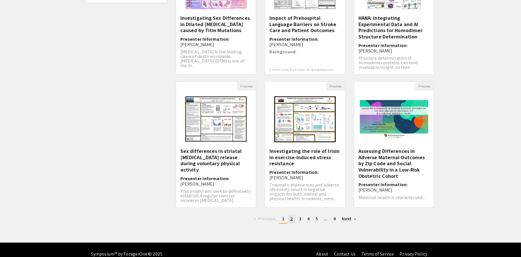
click at [291, 220] on span "2" at bounding box center [291, 219] width 3 height 6
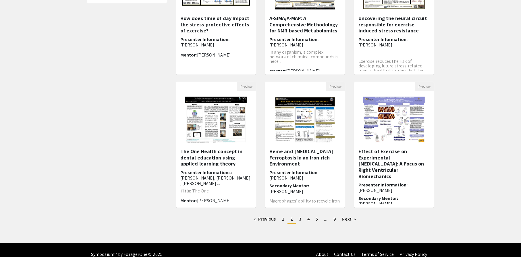
scroll to position [115, 0]
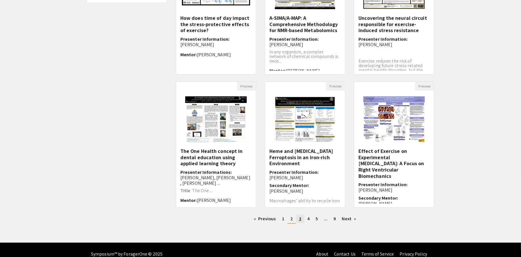
click at [300, 218] on span "3" at bounding box center [300, 219] width 2 height 6
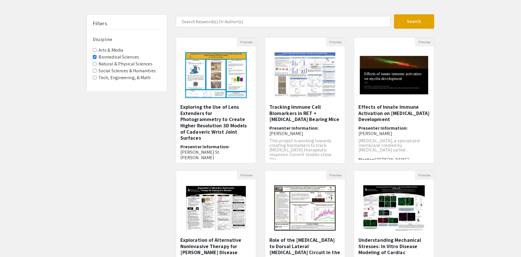
scroll to position [86, 0]
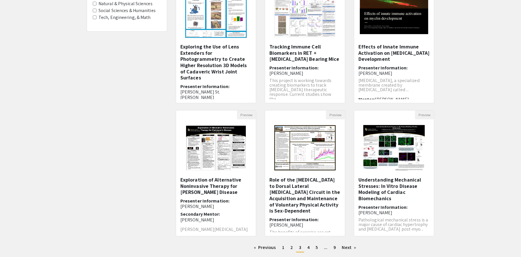
click at [222, 64] on h5 "Exploring the Use of Lens Extenders for Photogrammetry to Create Higher Resolut…" at bounding box center [215, 62] width 71 height 37
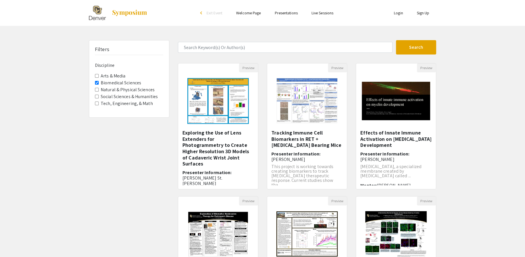
select select "custom"
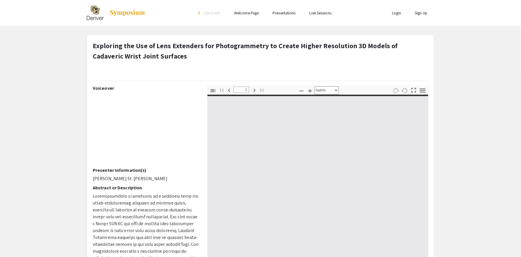
type input "0"
select select "custom"
type input "1"
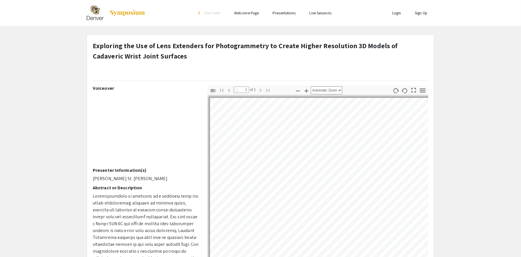
select select "auto"
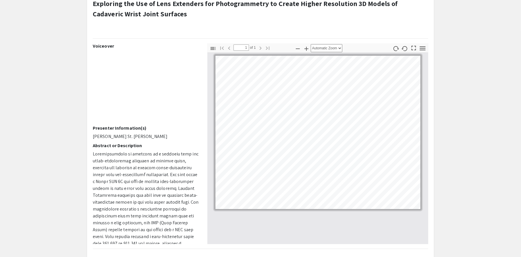
scroll to position [29, 0]
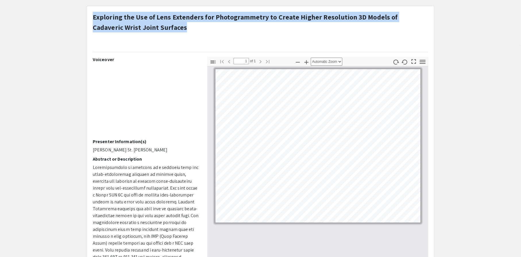
drag, startPoint x: 155, startPoint y: 30, endPoint x: 79, endPoint y: 16, distance: 77.3
click at [79, 16] on app-presentation "Exploring the Use of Lens Extenders for Photogrammetry to Create Higher Resolut…" at bounding box center [260, 164] width 521 height 316
copy div "Skip navigation arrow_back_ios Exit Event Welcome Page Presentations Live Sessi…"
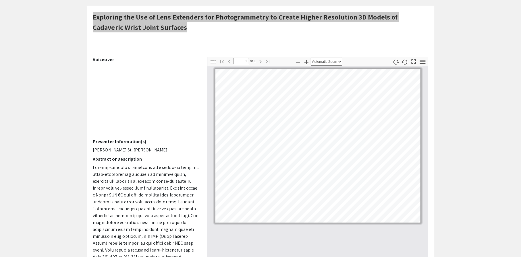
scroll to position [0, 0]
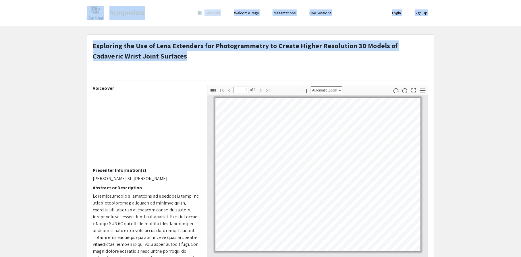
click at [178, 69] on p at bounding box center [260, 71] width 335 height 10
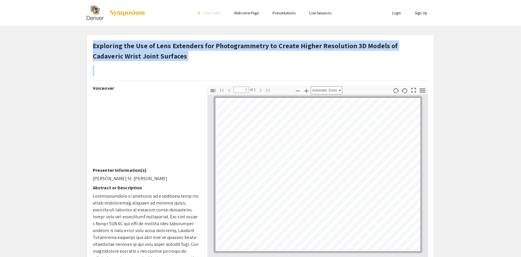
drag, startPoint x: 92, startPoint y: 46, endPoint x: 94, endPoint y: 48, distance: 3.3
click at [94, 48] on div "Exploring the Use of Lens Extenders for Photogrammetry to Create Higher Resolut…" at bounding box center [260, 62] width 344 height 45
copy h1 "Exploring the Use of Lens Extenders for Photogrammetry to Create Higher Resolut…"
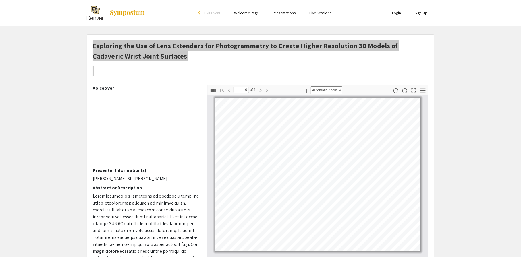
scroll to position [86, 0]
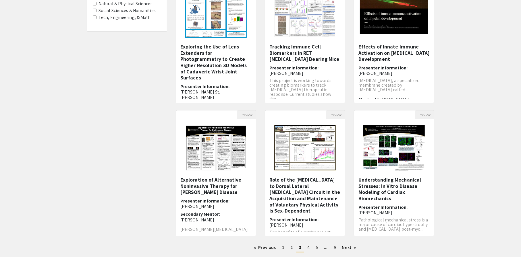
click at [466, 131] on div "Filters Discipline Arts & Media Biomedical Sciences Natural & Physical Sciences…" at bounding box center [260, 105] width 521 height 303
click at [374, 184] on h5 "Understanding Mechanical Stresses: In Vitro Disease Modeling of Cardiac Biomech…" at bounding box center [393, 189] width 71 height 25
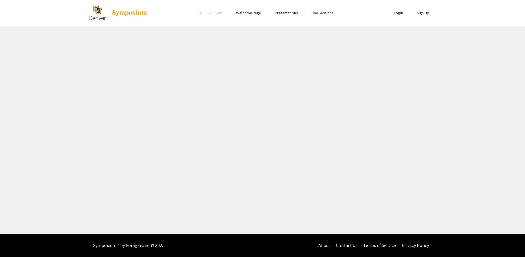
select select "custom"
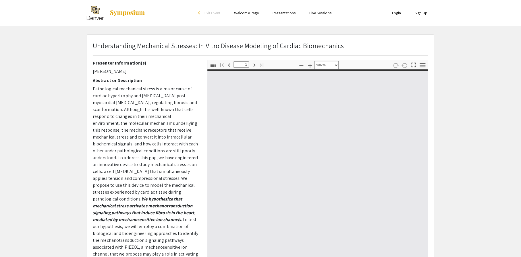
type input "0"
select select "custom"
type input "1"
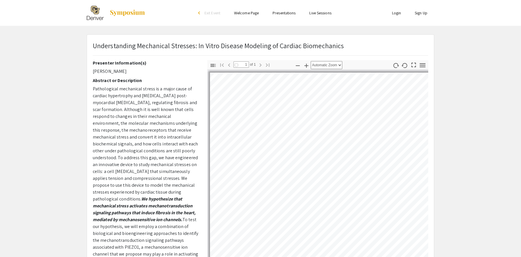
select select "auto"
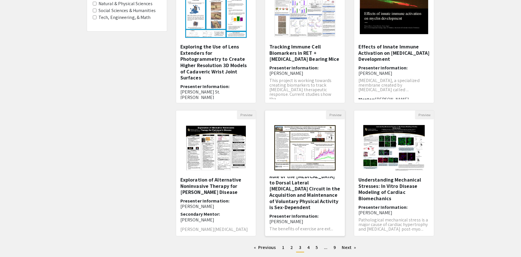
scroll to position [14, 0]
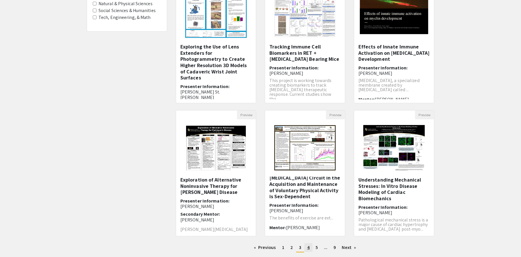
click at [308, 246] on span "4" at bounding box center [308, 248] width 2 height 6
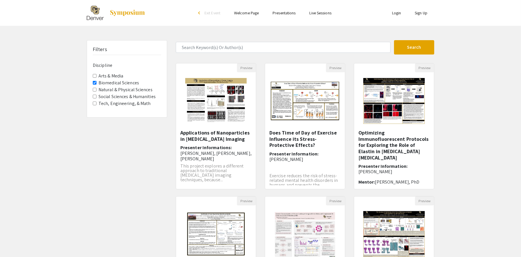
click at [204, 148] on h6 "Presenter Informations: Ryan Ha, Anh Gia Le, Roberto Jacobo" at bounding box center [215, 153] width 71 height 17
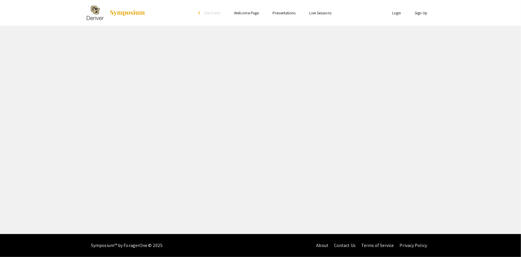
select select "custom"
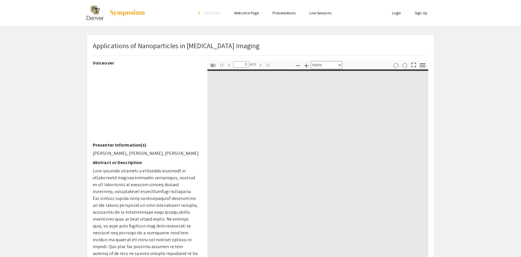
type input "1"
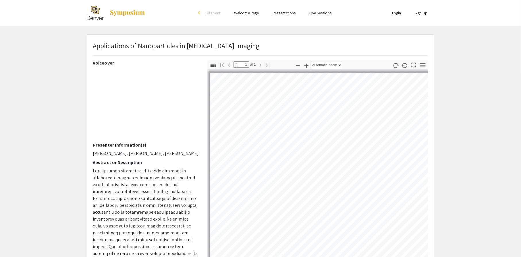
select select "auto"
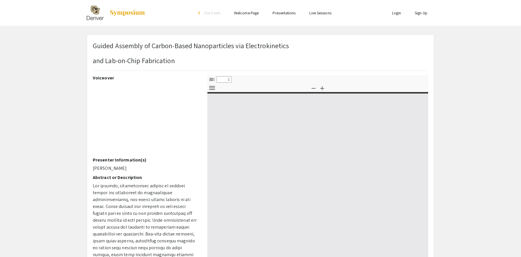
select select "custom"
type input "0"
select select "custom"
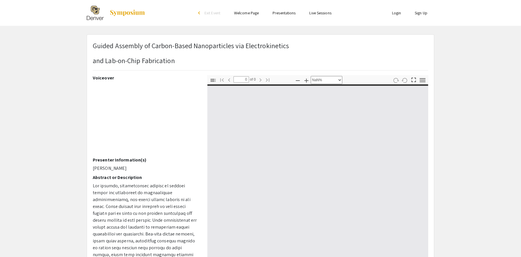
type input "1"
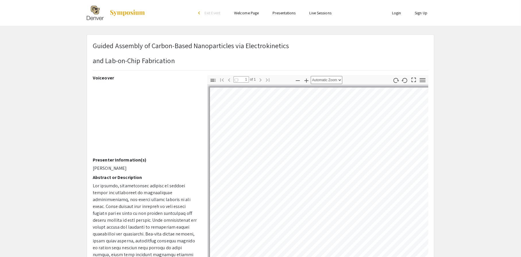
select select "auto"
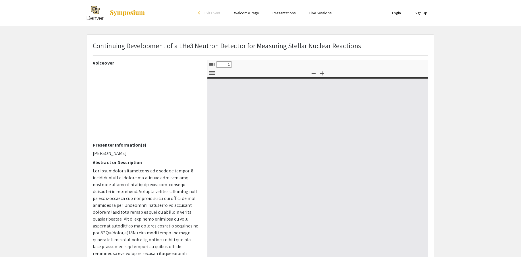
select select "custom"
type input "0"
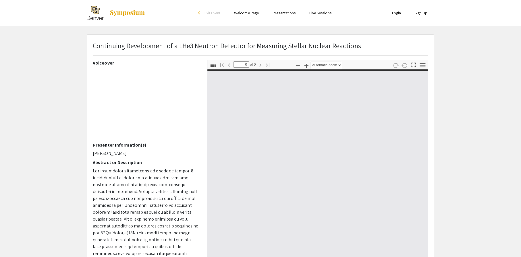
select select "custom"
type input "1"
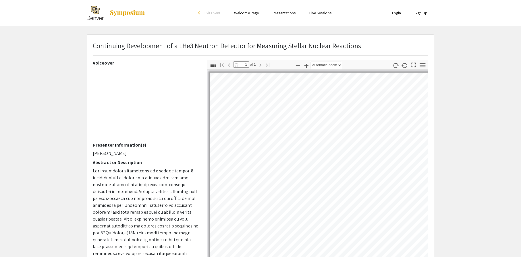
select select "auto"
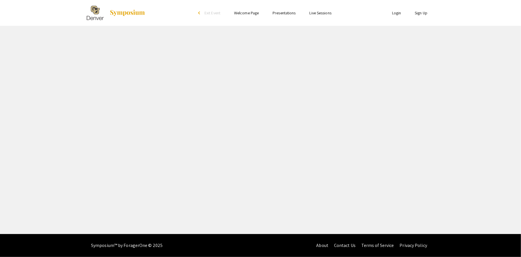
select select "custom"
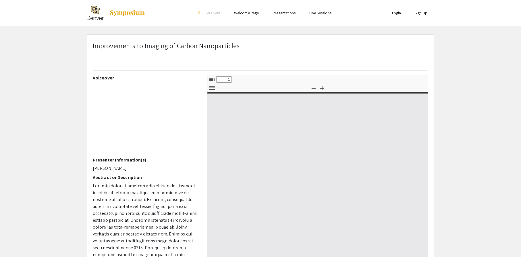
type input "0"
select select "custom"
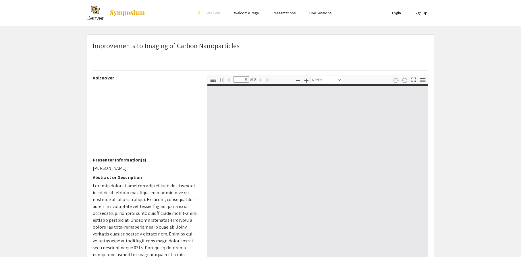
type input "1"
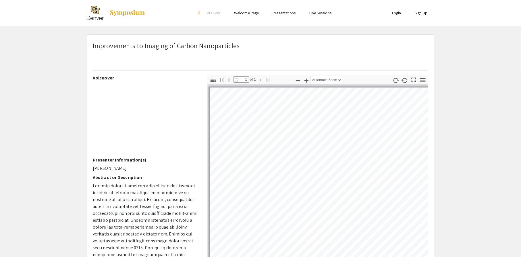
select select "auto"
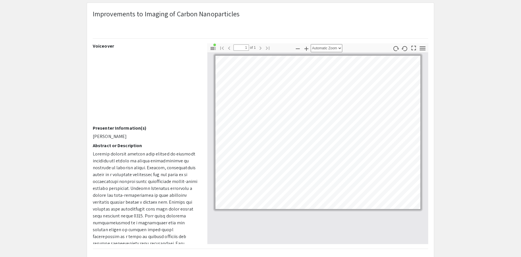
scroll to position [29, 0]
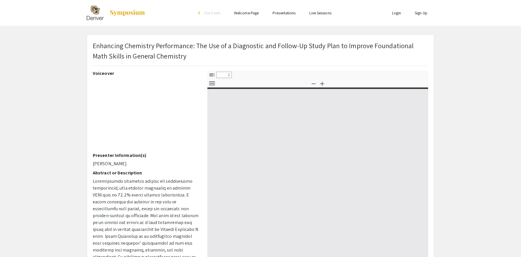
select select "custom"
type input "0"
select select "custom"
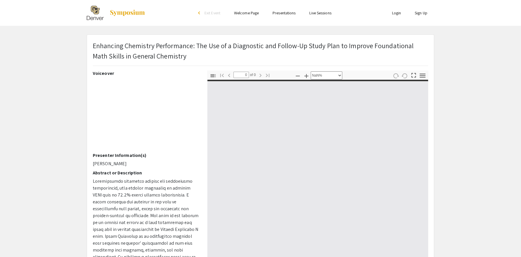
type input "1"
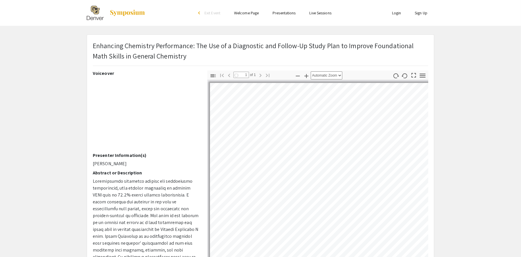
select select "auto"
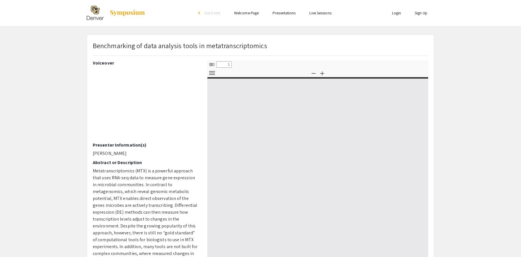
select select "custom"
type input "0"
select select "custom"
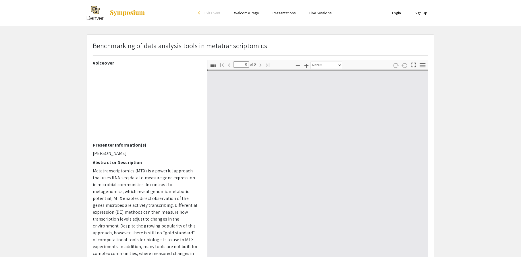
type input "1"
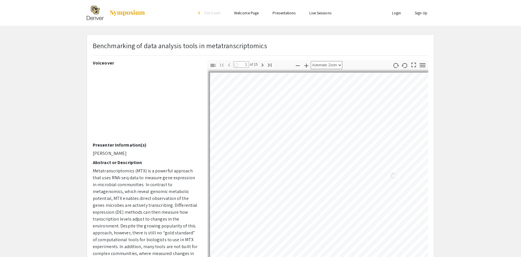
select select "auto"
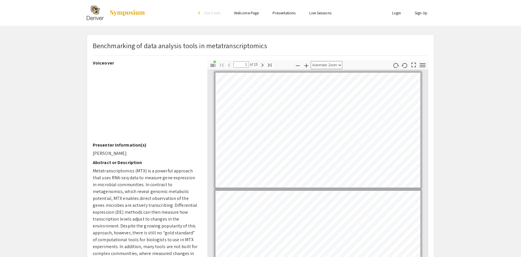
scroll to position [1, 0]
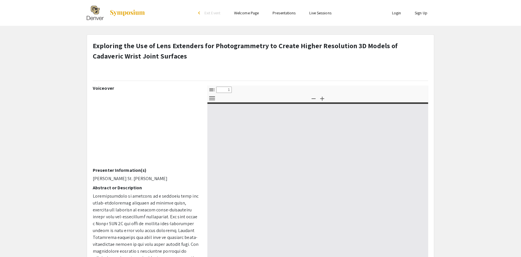
select select "custom"
type input "0"
select select "custom"
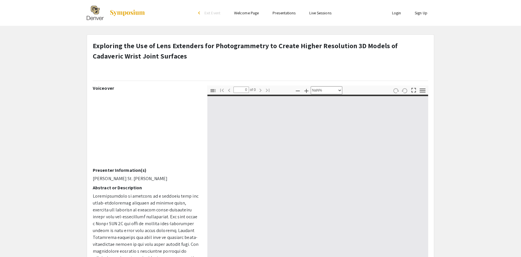
type input "1"
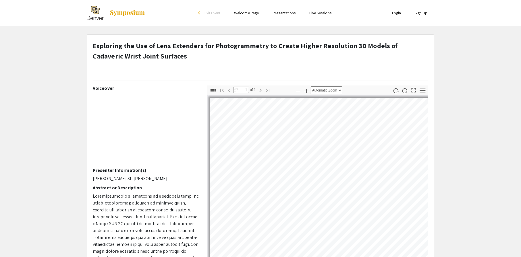
select select "auto"
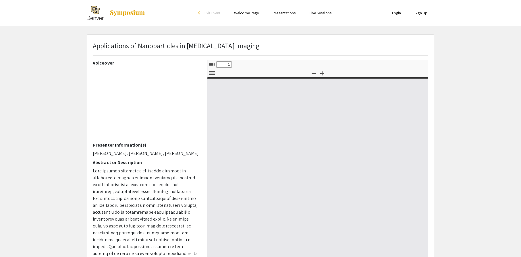
select select "custom"
type input "0"
select select "custom"
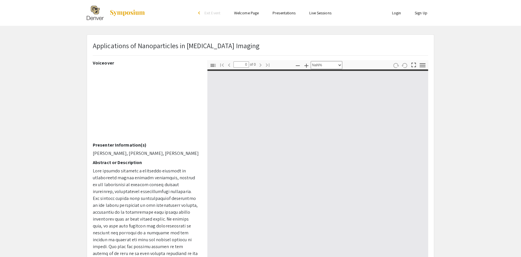
type input "1"
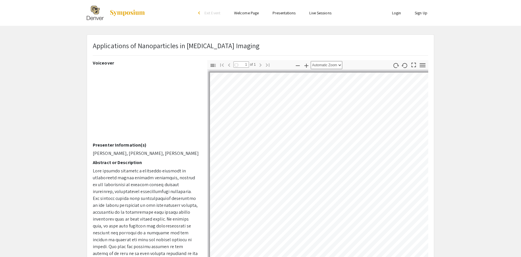
select select "auto"
